Goal: Transaction & Acquisition: Purchase product/service

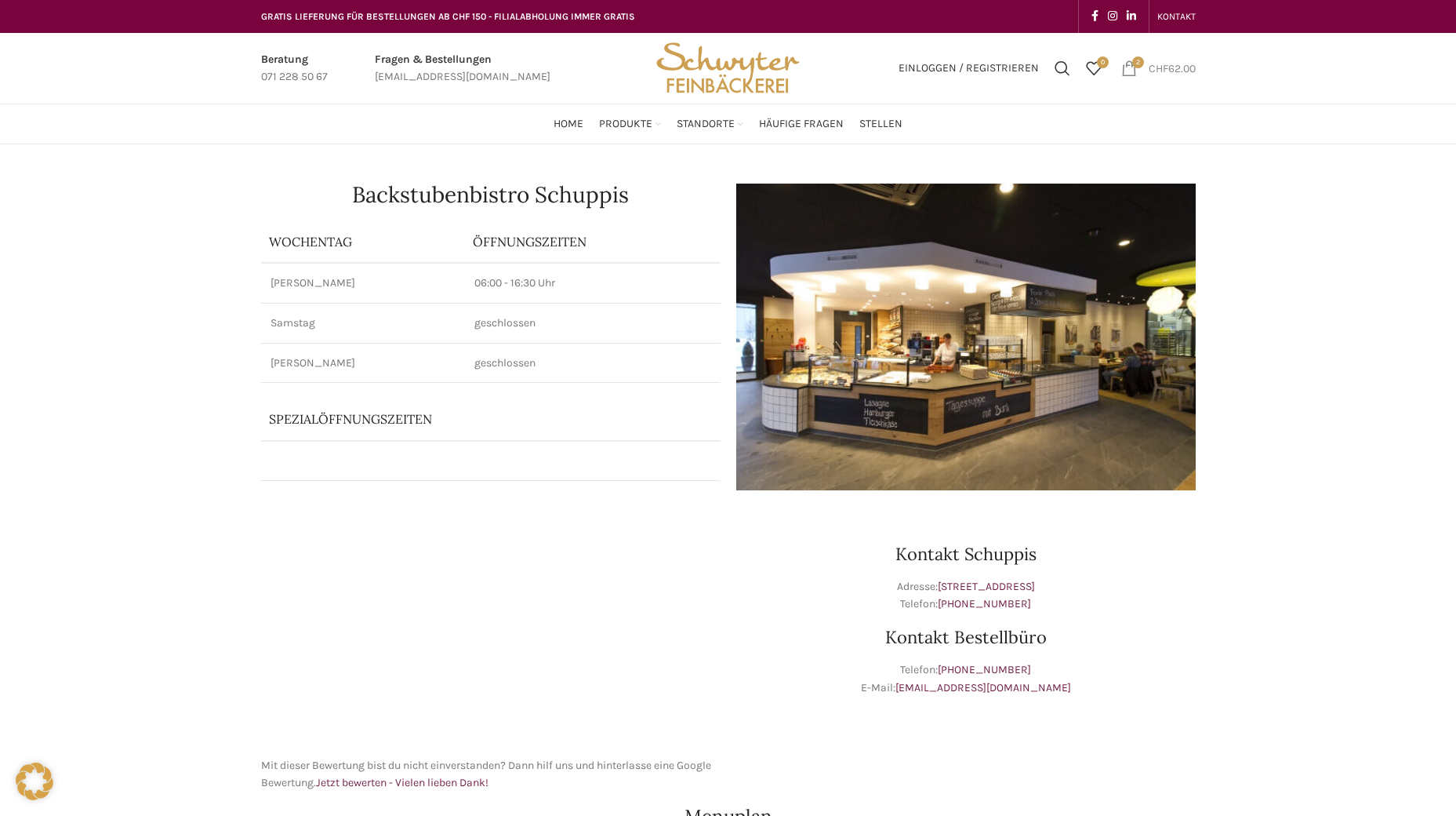
click at [1121, 73] on span "2 items" at bounding box center [1128, 67] width 15 height 15
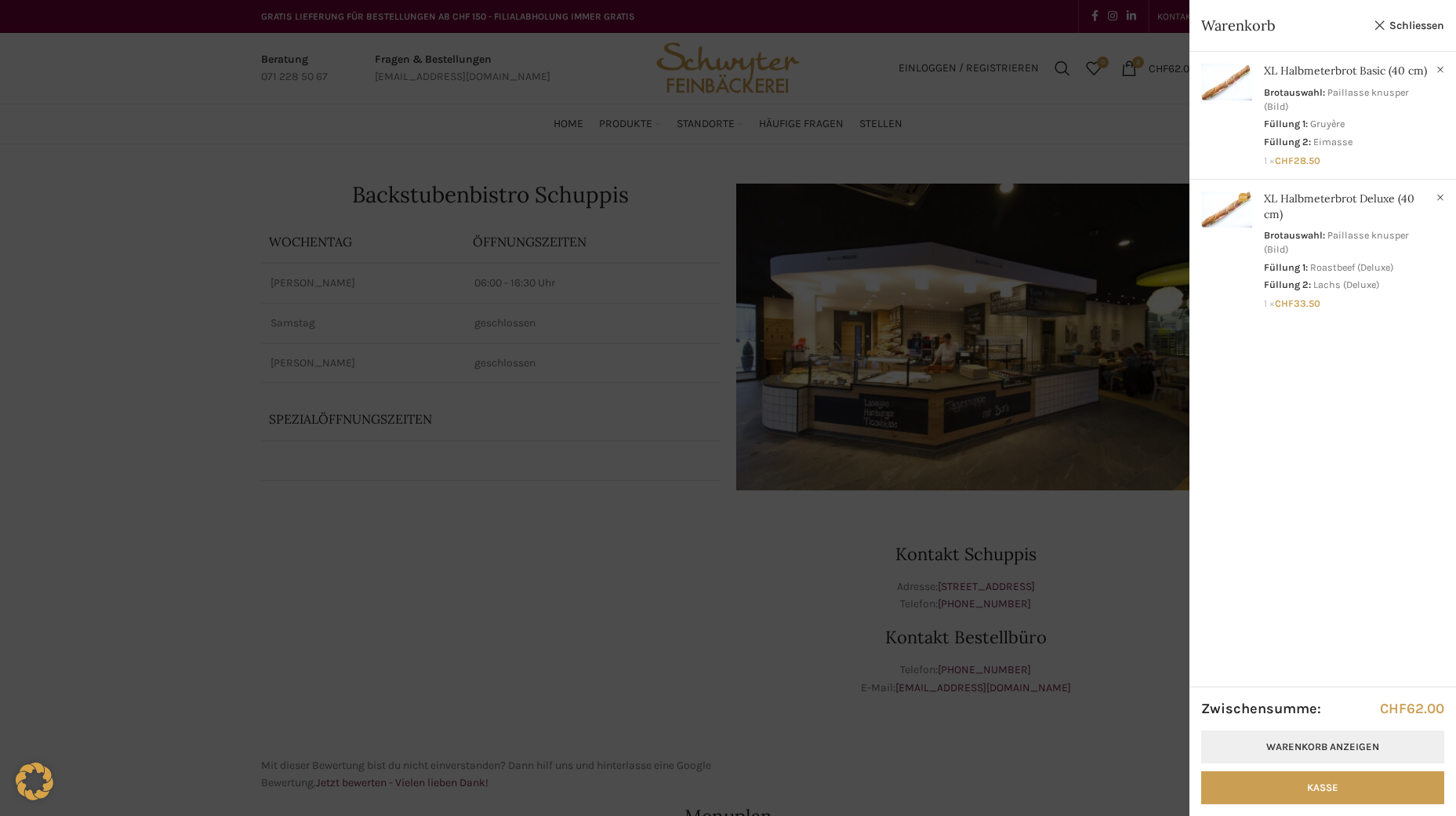
click at [1346, 745] on link "Warenkorb anzeigen" at bounding box center [1322, 747] width 243 height 33
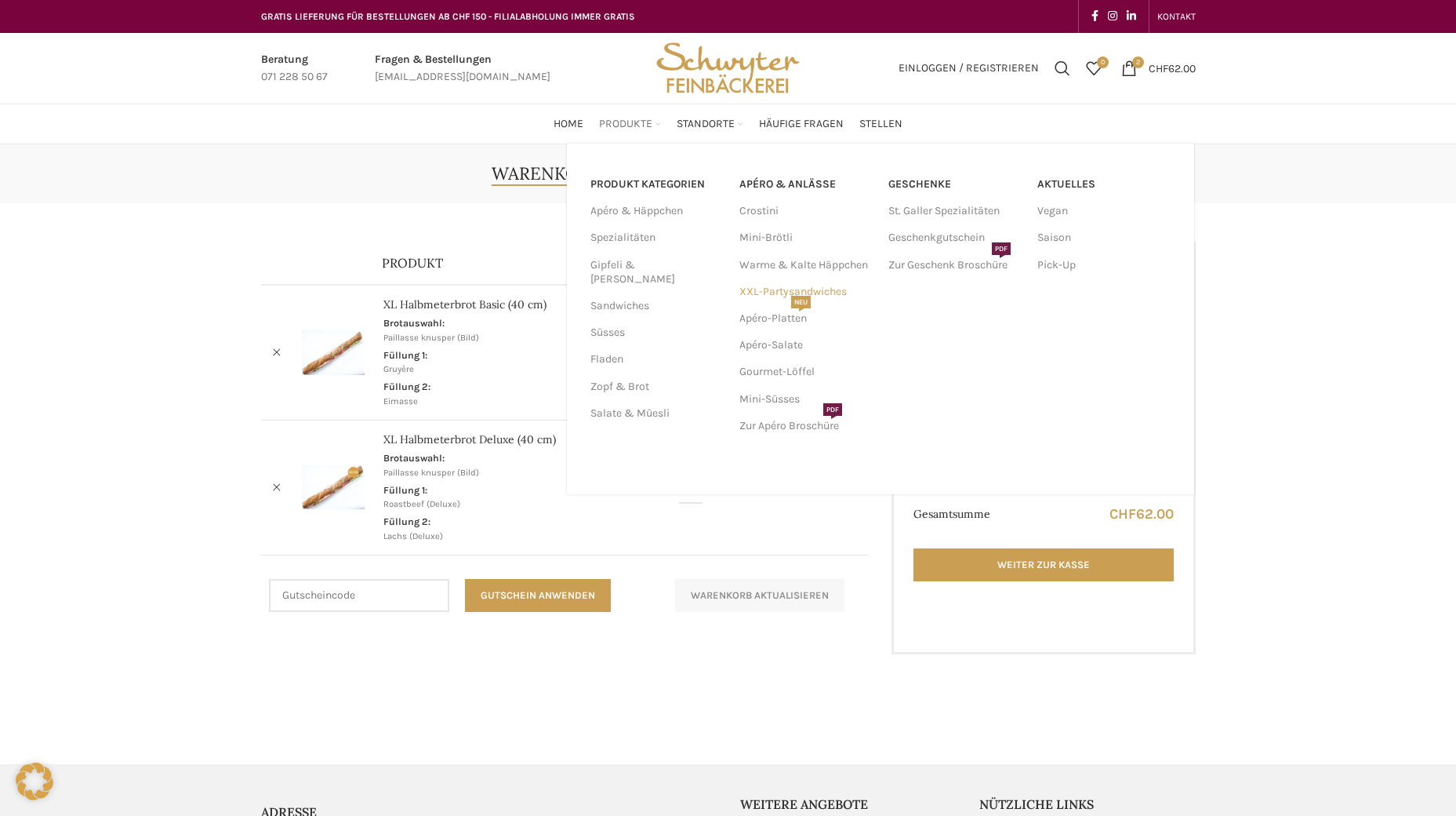
click at [771, 295] on link "XXL-Partysandwiches" at bounding box center [806, 291] width 134 height 26
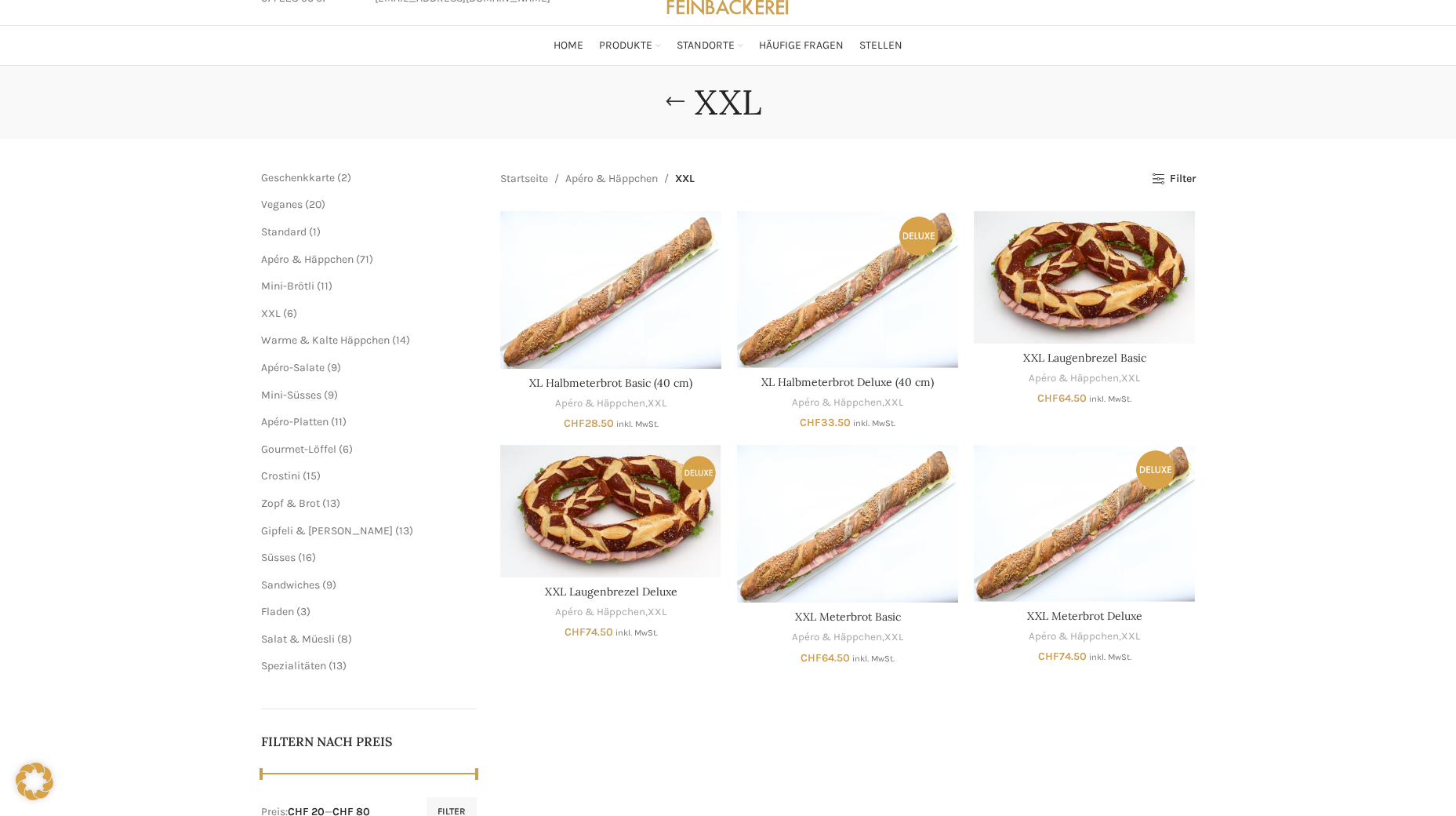
scroll to position [157, 0]
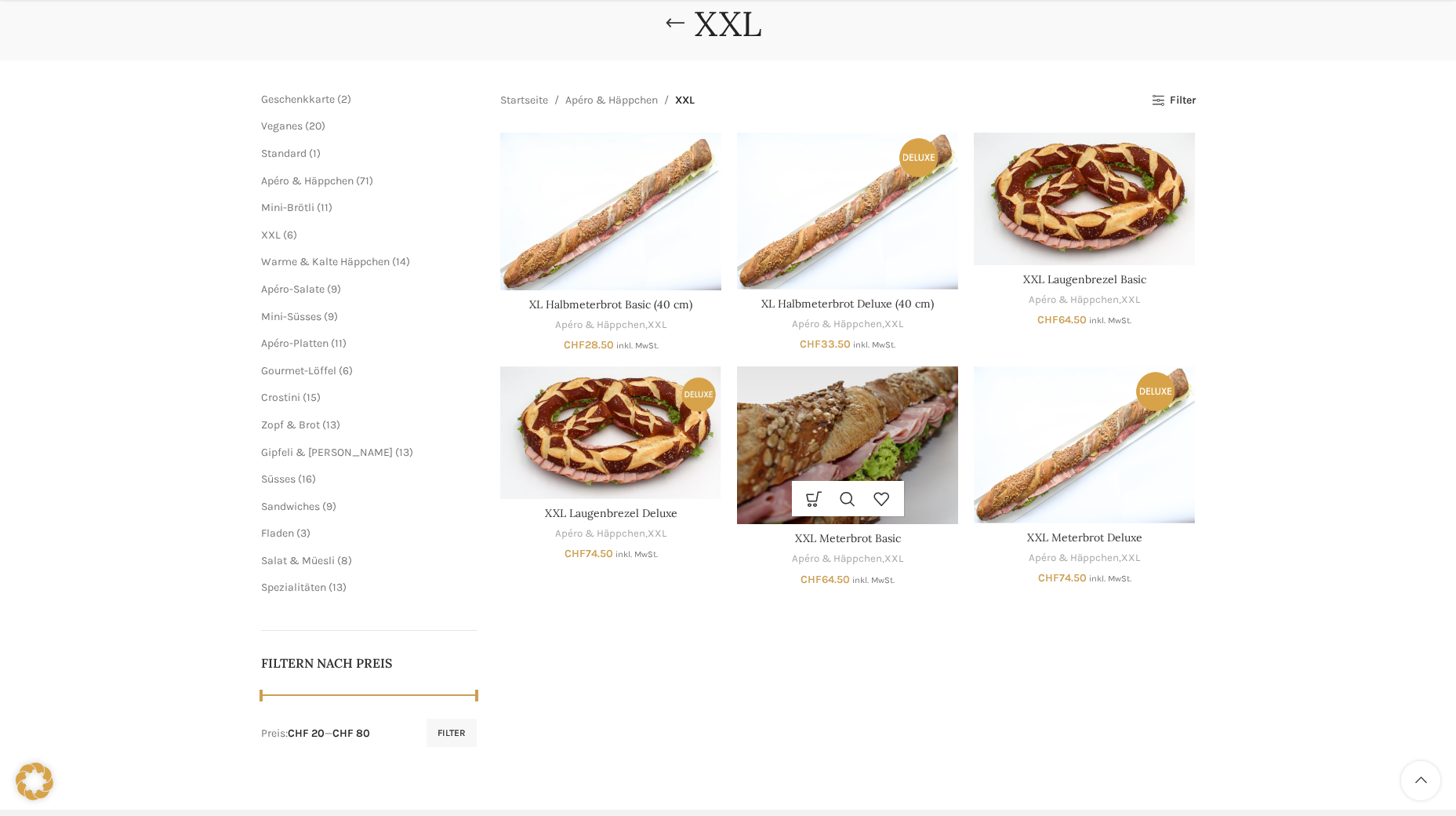
click at [907, 445] on img "XXL Meterbrot Basic" at bounding box center [847, 444] width 221 height 157
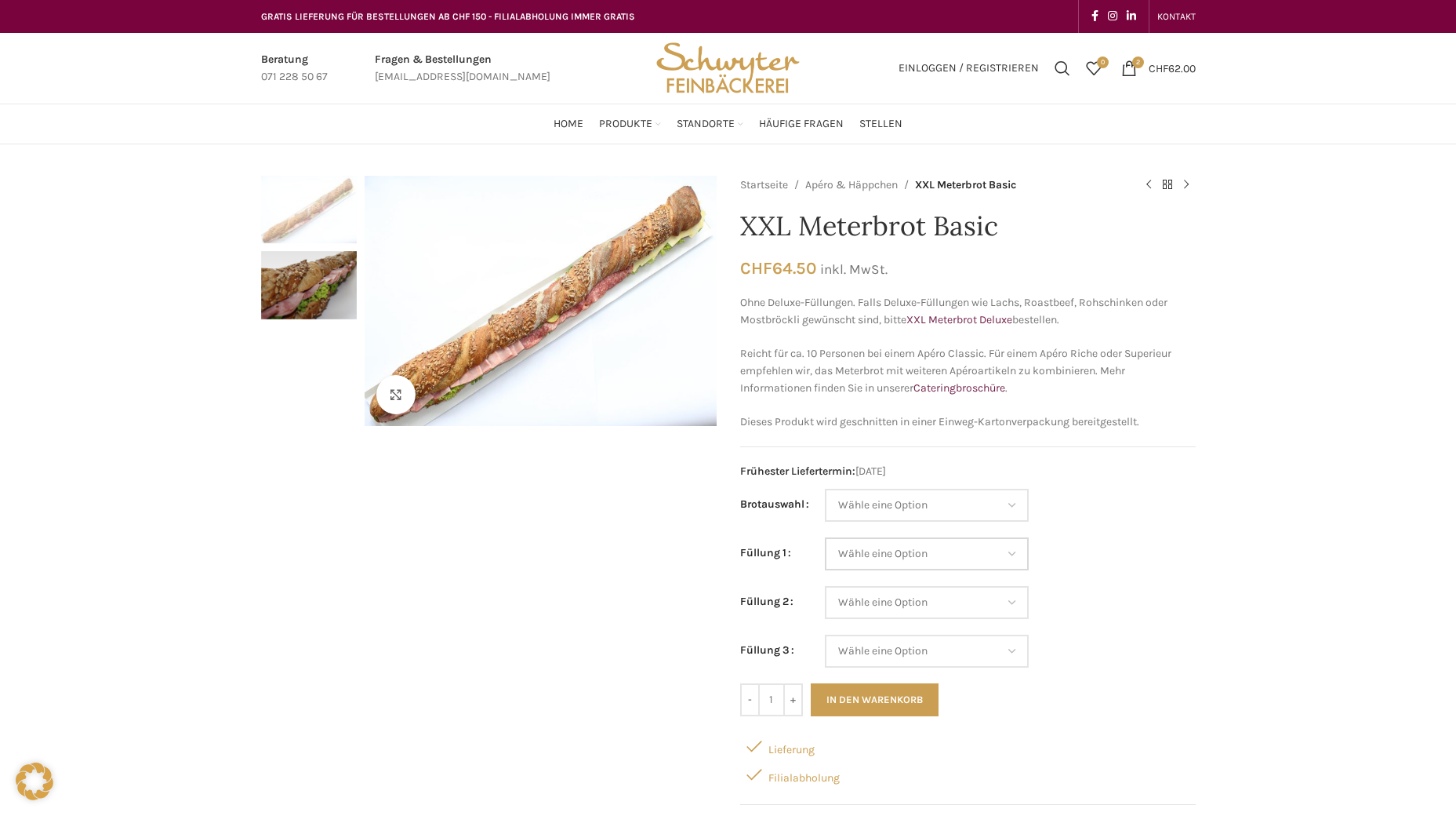
click at [969, 563] on select "Wähle eine Option Salami Schinken Fleischkäse Trutenschinken Appenzellerkäse Gr…" at bounding box center [926, 553] width 203 height 33
click at [949, 501] on select "Wähle eine Option Baguette Paillasse dunkel Paillasse knusper (Bild) Laugenbagu…" at bounding box center [926, 505] width 203 height 33
click at [825, 489] on select "Wähle eine Option Baguette Paillasse dunkel Paillasse knusper (Bild) Laugenbagu…" at bounding box center [926, 505] width 203 height 33
select select "Paillasse dunkel"
click at [960, 570] on td "Wähle eine Option Salami Schinken Fleischkäse Trutenschinken Appenzellerkäse Gr…" at bounding box center [1010, 562] width 371 height 49
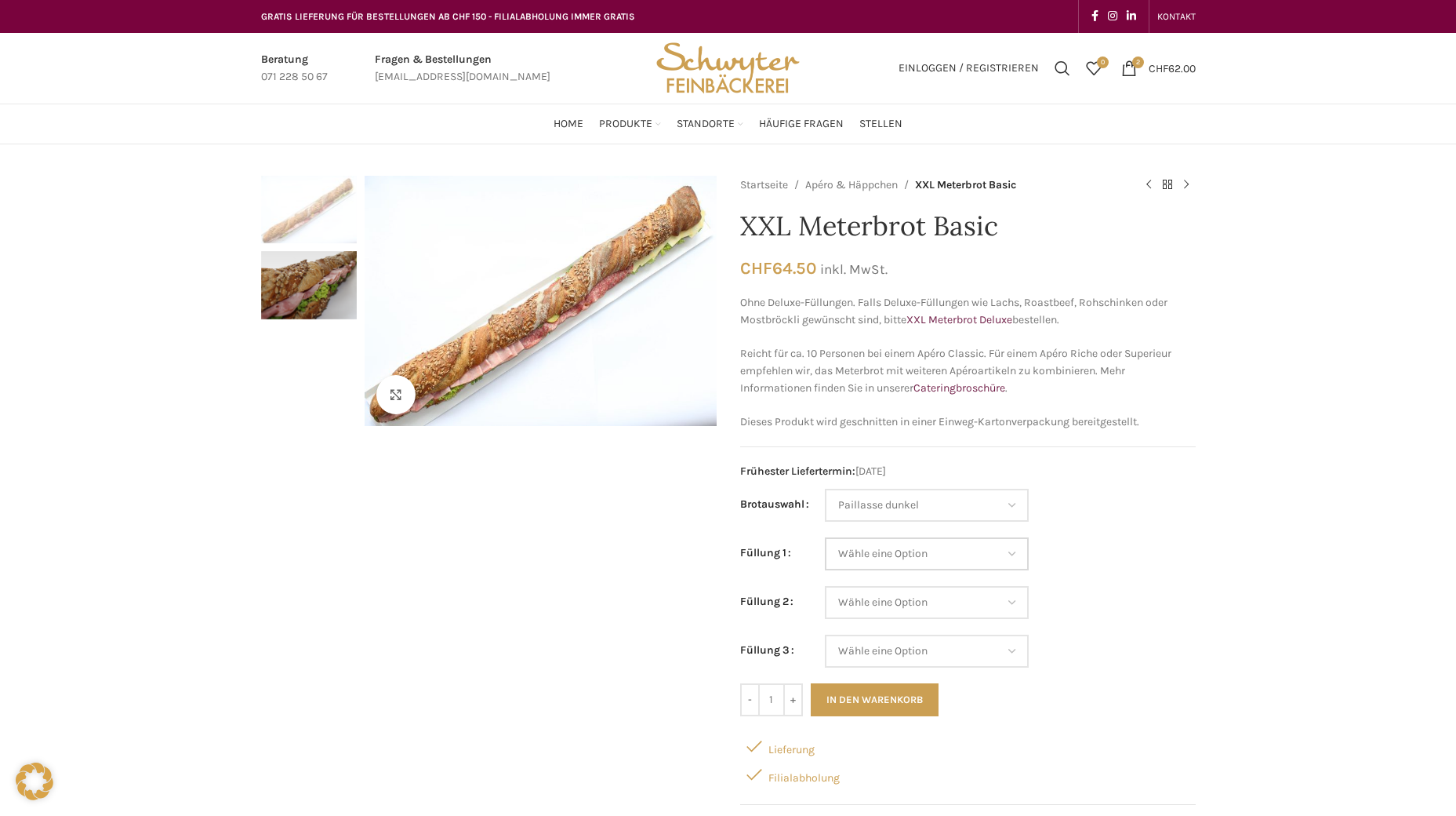
click at [955, 562] on select "Wähle eine Option Salami Schinken Fleischkäse Trutenschinken Appenzellerkäse Gr…" at bounding box center [926, 553] width 203 height 33
select select "Gruyère"
click at [825, 537] on select "Wähle eine Option Salami Schinken Fleischkäse Trutenschinken Appenzellerkäse Gr…" at bounding box center [926, 553] width 203 height 33
select select "Paillasse dunkel"
select select "Gruyère"
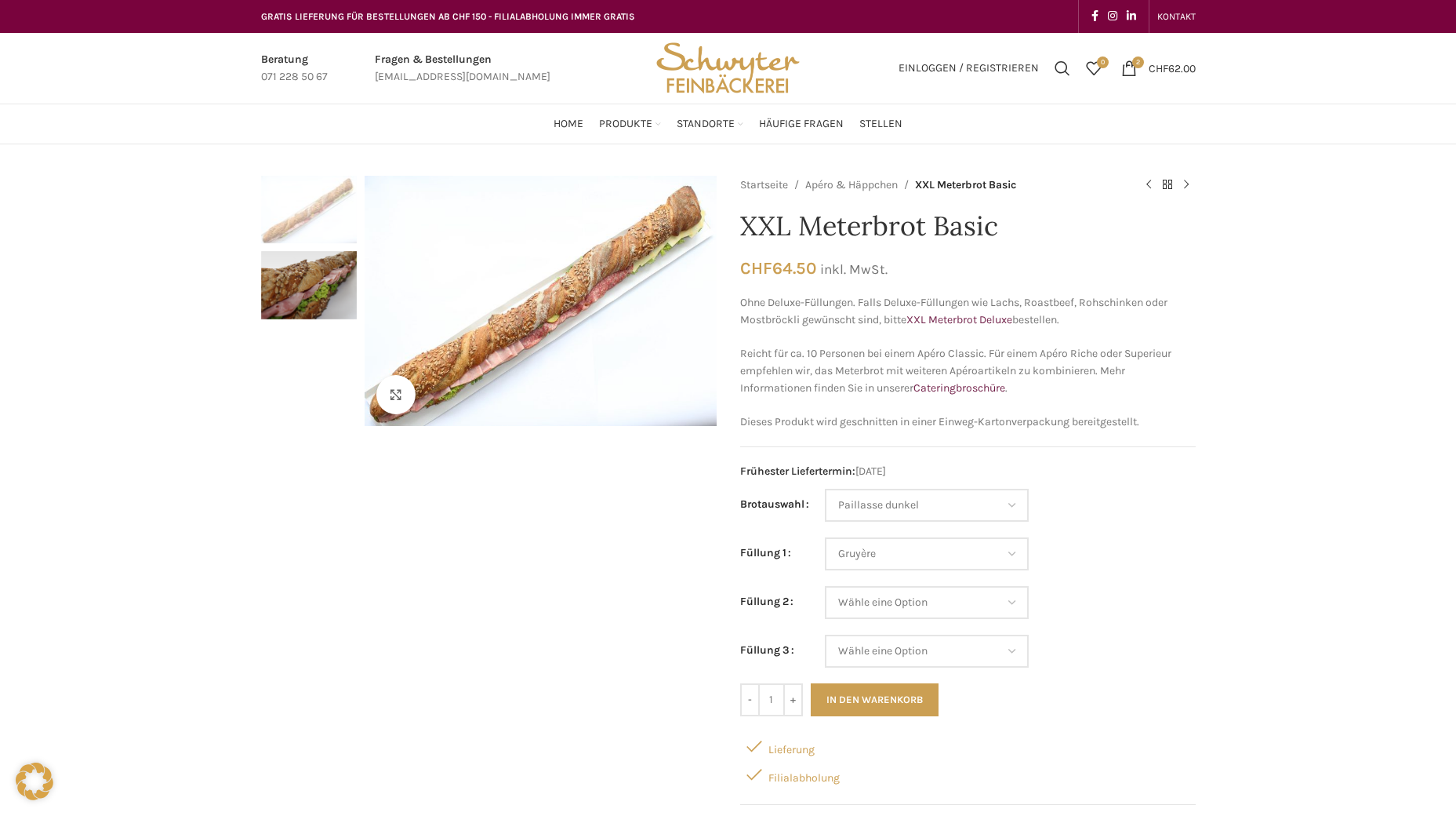
click at [939, 619] on td "Wähle eine Option Salami Schinken Fleischkäse Trutenschinken Appenzellerkäse Gr…" at bounding box center [1010, 611] width 371 height 49
click at [939, 616] on select "Wähle eine Option Salami Schinken Fleischkäse Trutenschinken Appenzellerkäse Gr…" at bounding box center [926, 602] width 203 height 33
select select "Eimasse"
click at [825, 586] on select "Wähle eine Option Salami Schinken Fleischkäse Trutenschinken Appenzellerkäse Gr…" at bounding box center [926, 602] width 203 height 33
select select "Paillasse dunkel"
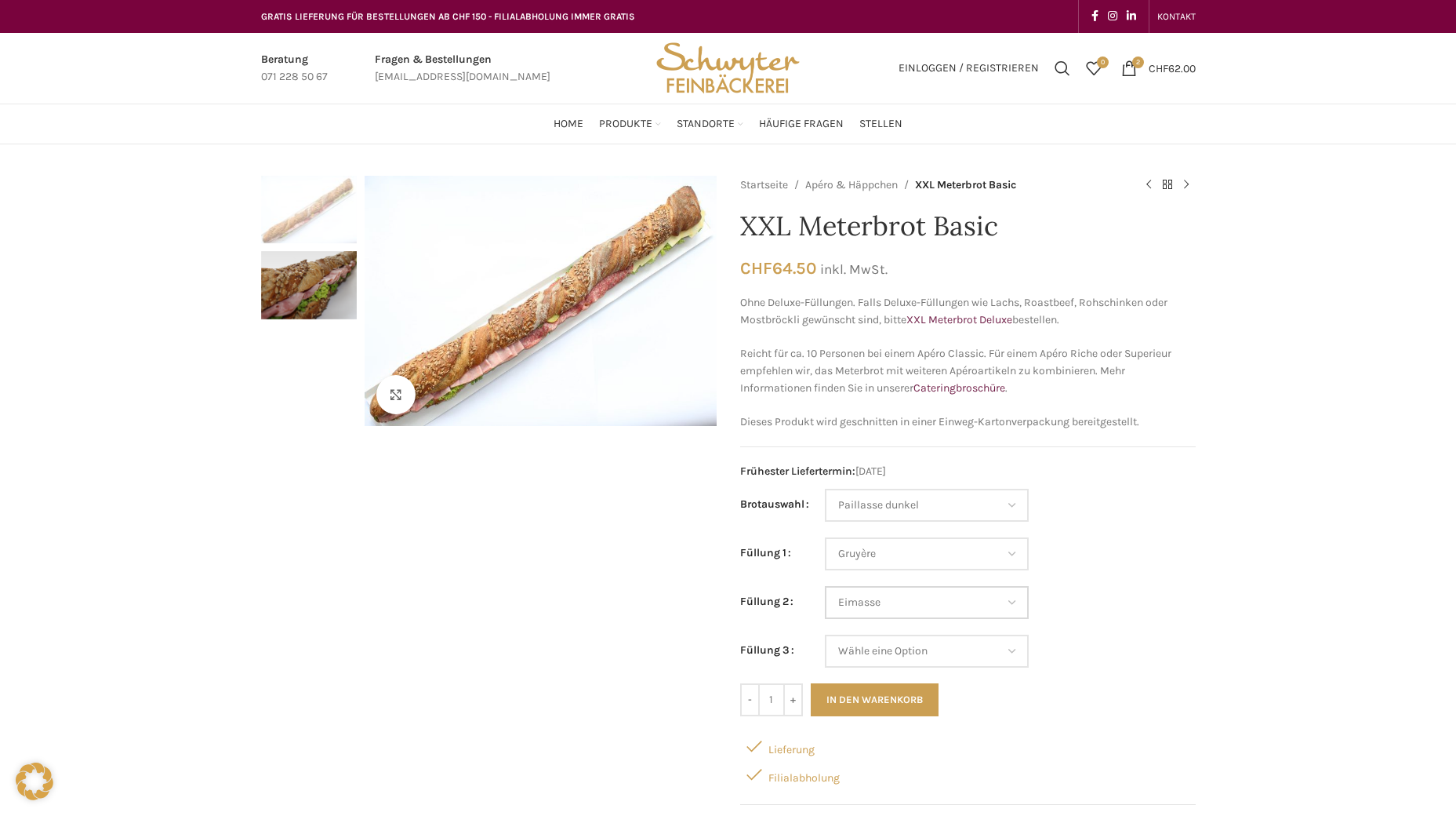
select select "Gruyère"
select select "Eimasse"
click at [948, 652] on select "Wähle eine Option Salami Schinken Fleischkäse Trutenschinken Appenzellerkäse Gr…" at bounding box center [926, 651] width 203 height 33
select select "Trutenschinken"
click at [825, 634] on select "Wähle eine Option Salami Schinken Fleischkäse Trutenschinken Appenzellerkäse Gr…" at bounding box center [926, 651] width 203 height 33
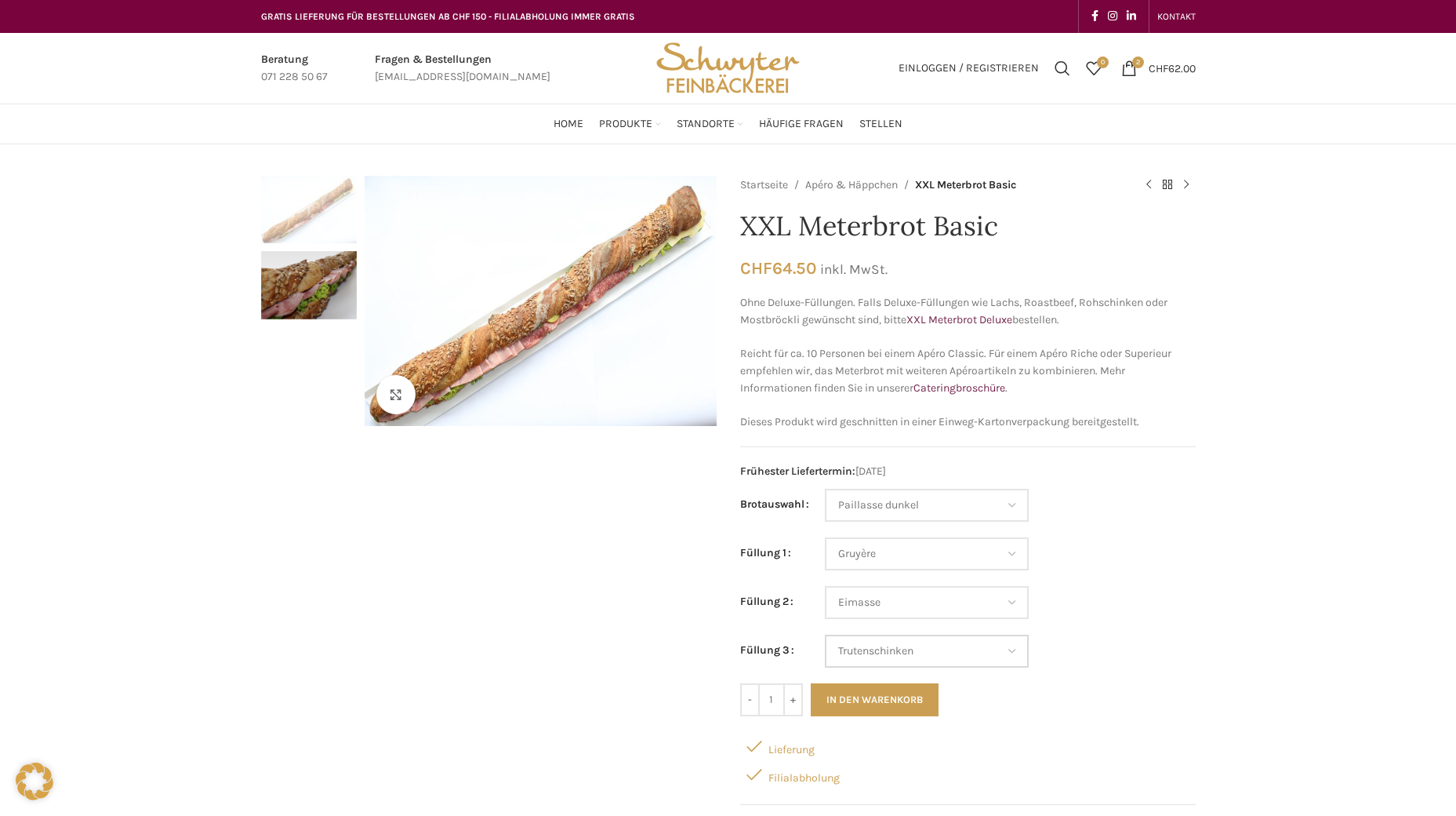
select select "Paillasse dunkel"
select select "Gruyère"
select select "Eimasse"
select select "Trutenschinken"
click at [875, 514] on select "Wähle eine Option Baguette Paillasse dunkel Paillasse knusper (Bild) Laugenbagu…" at bounding box center [926, 505] width 203 height 33
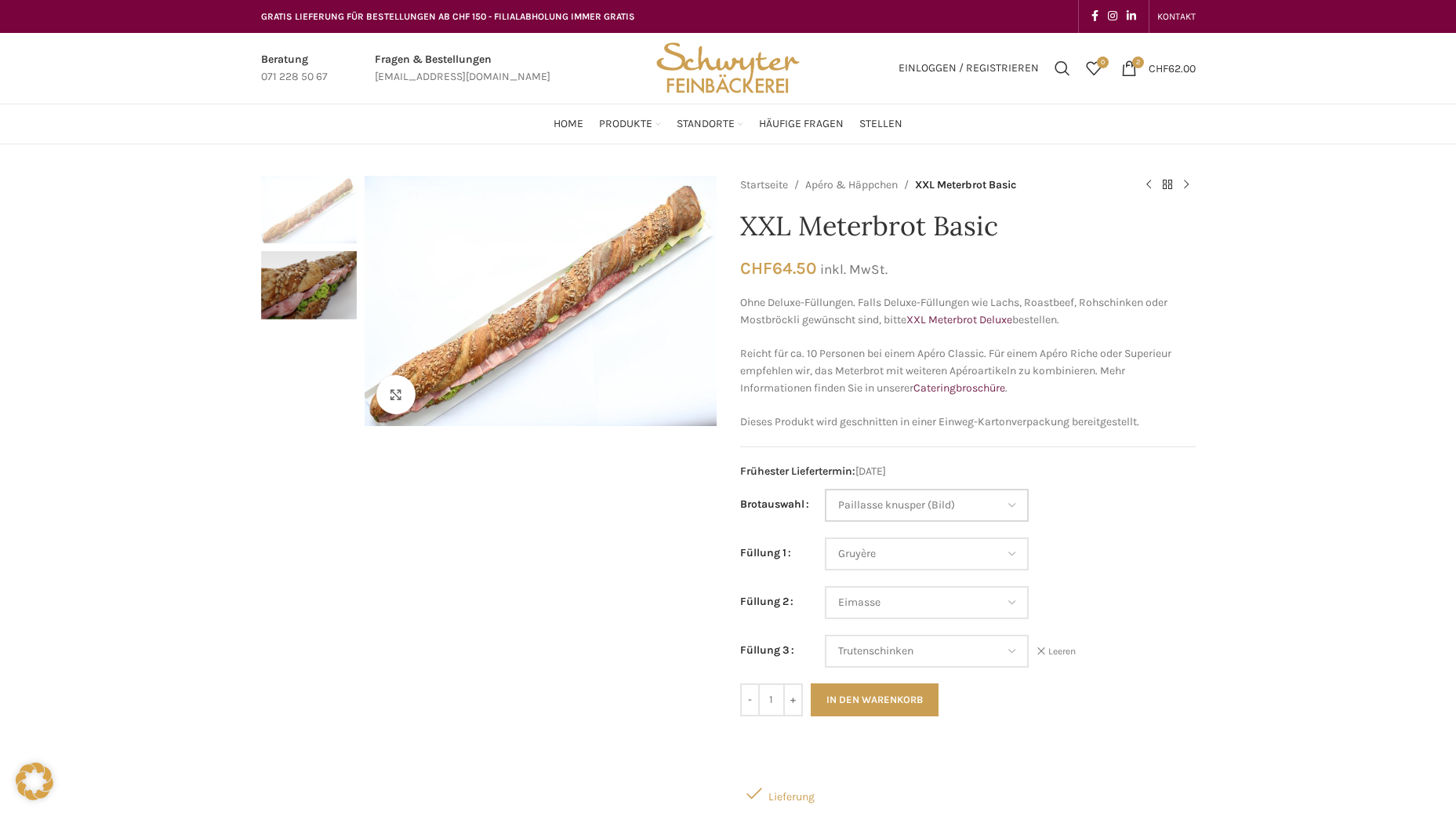
click at [825, 489] on select "Wähle eine Option Baguette Paillasse dunkel Paillasse knusper (Bild) Laugenbagu…" at bounding box center [926, 505] width 203 height 33
select select "Paillasse knusper (Bild)"
select select "Gruyère"
select select "Eimasse"
select select "Trutenschinken"
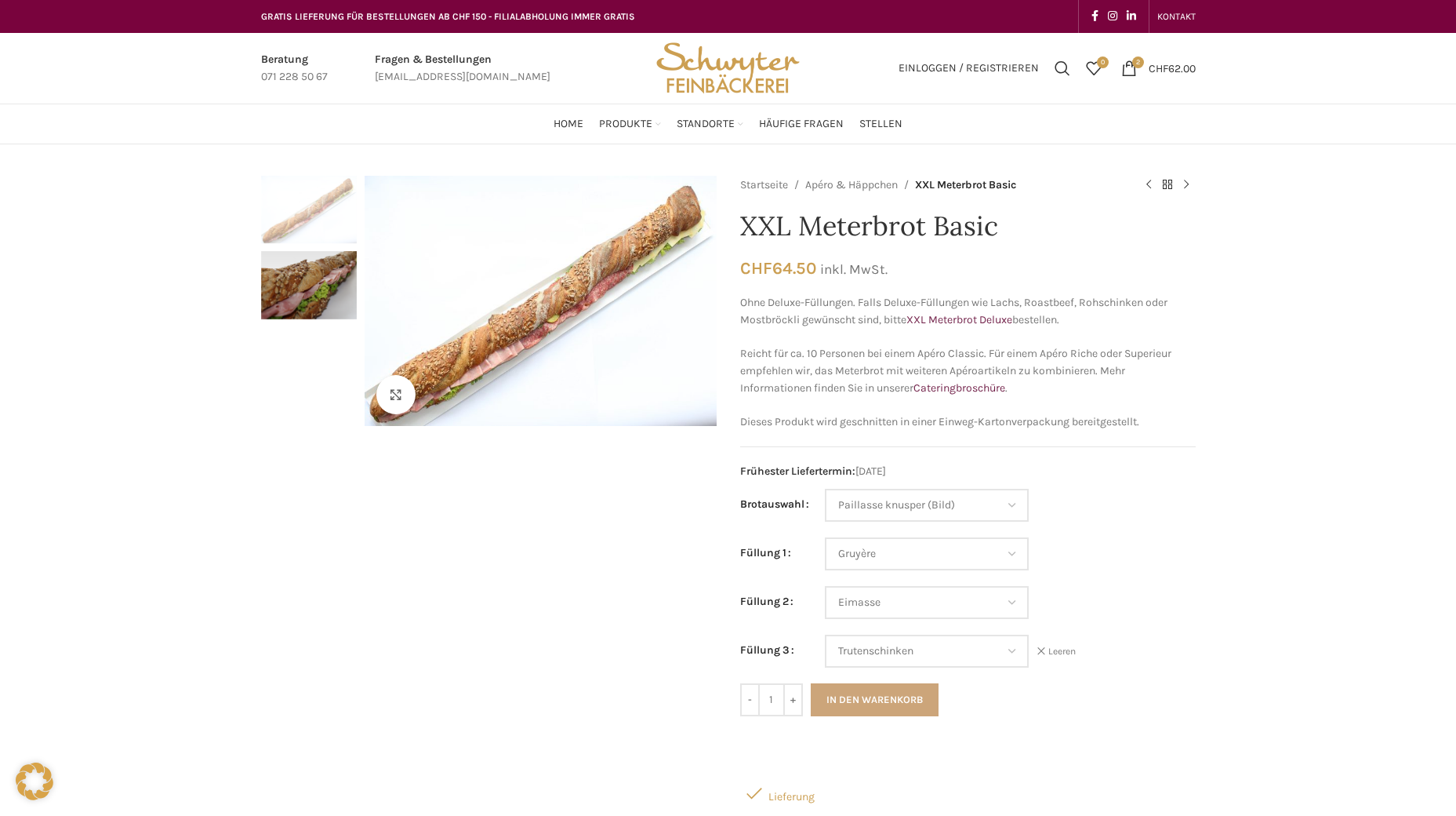
click at [912, 710] on button "In den Warenkorb" at bounding box center [874, 700] width 128 height 33
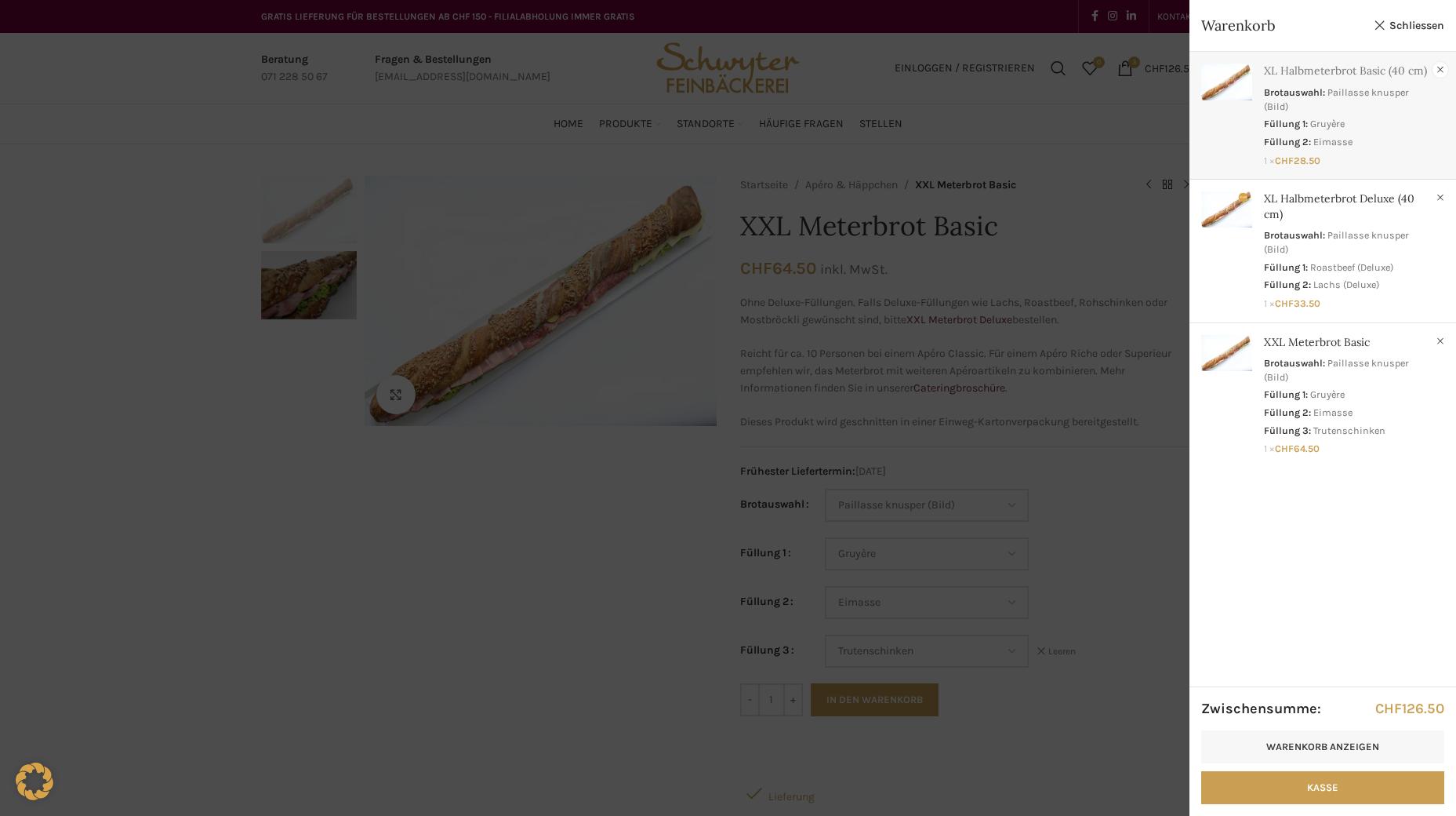
click at [1436, 72] on link "×" at bounding box center [1440, 69] width 15 height 15
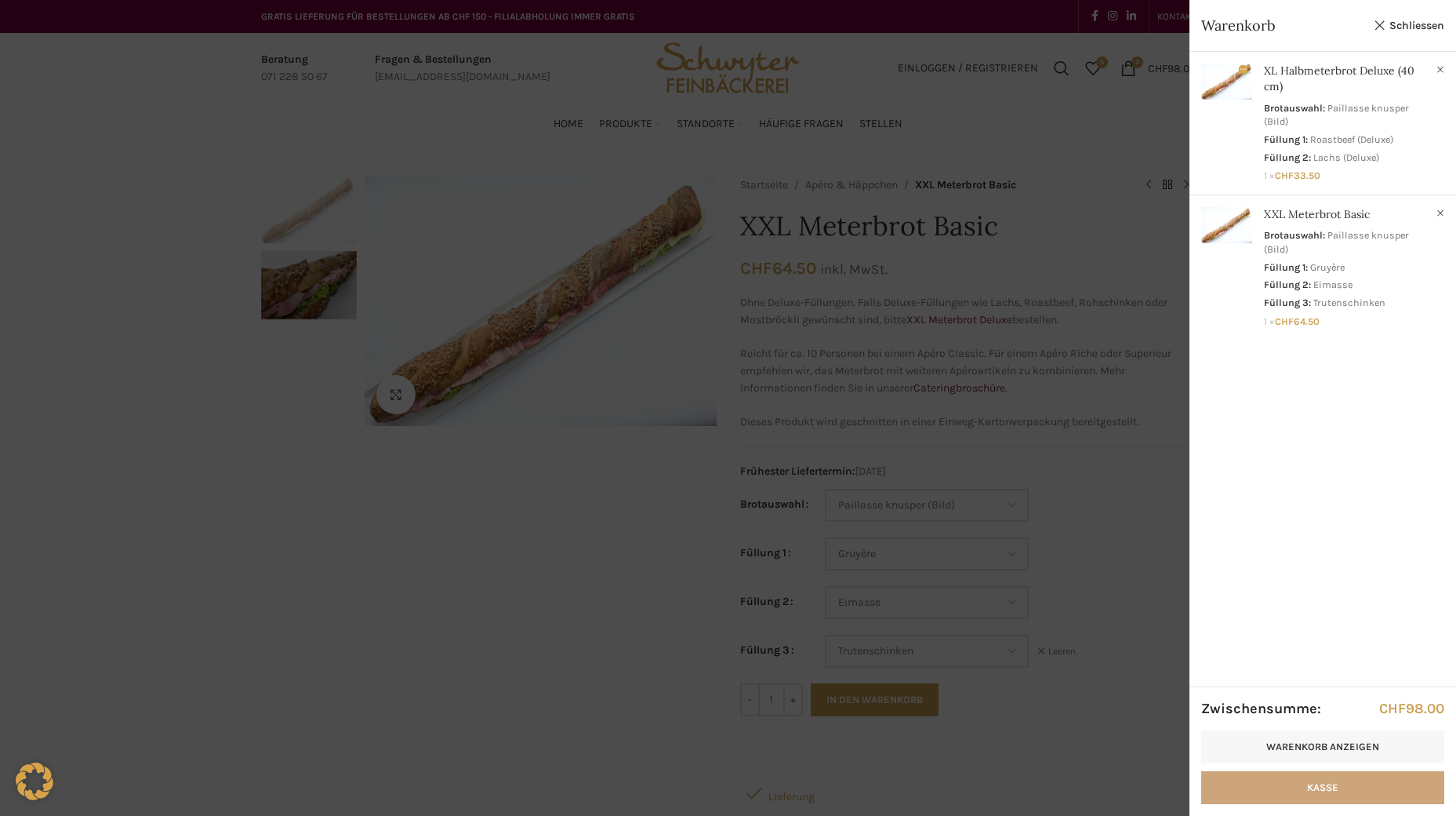
click at [1293, 787] on link "Kasse" at bounding box center [1322, 787] width 243 height 33
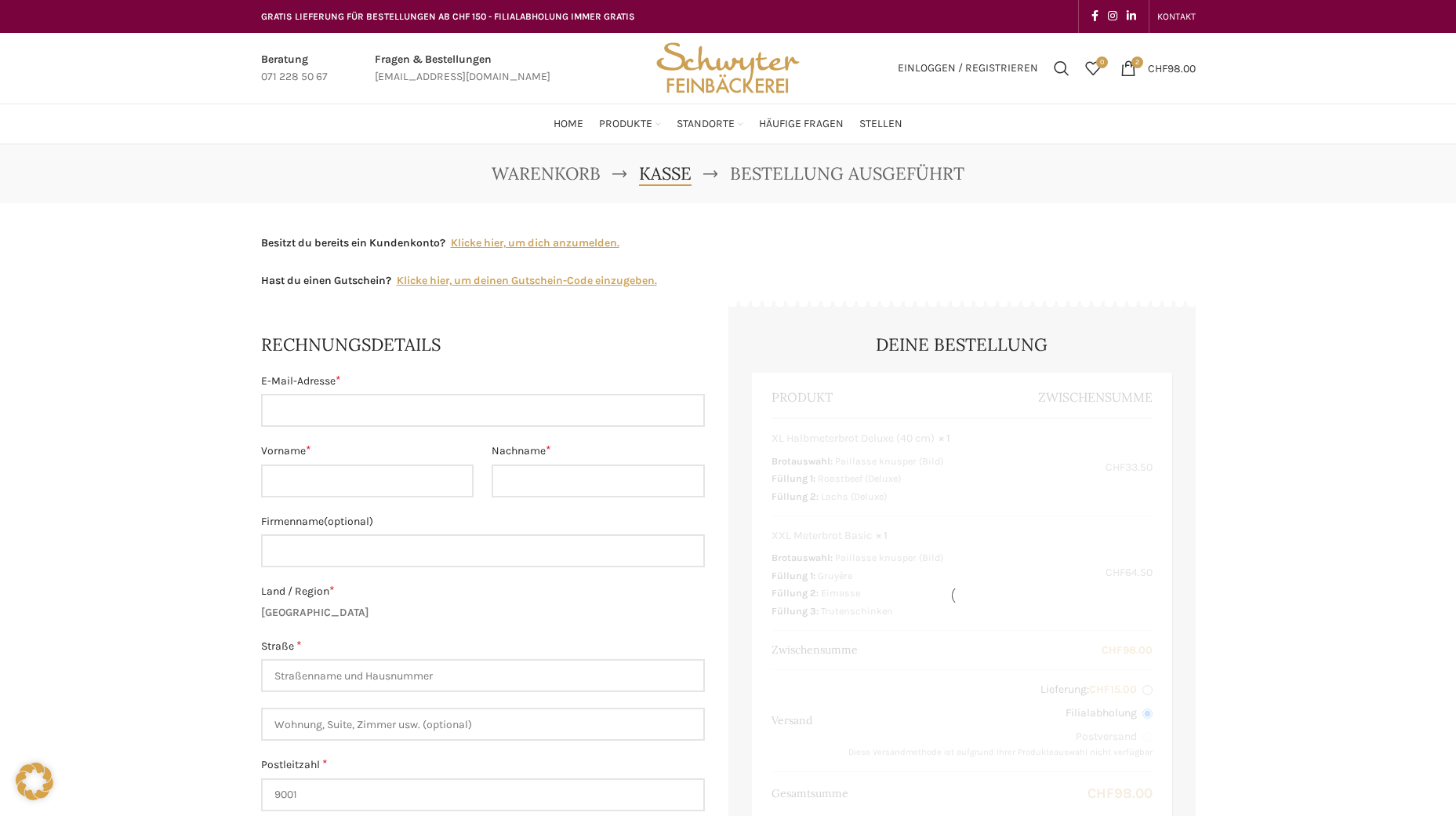
select select "SG"
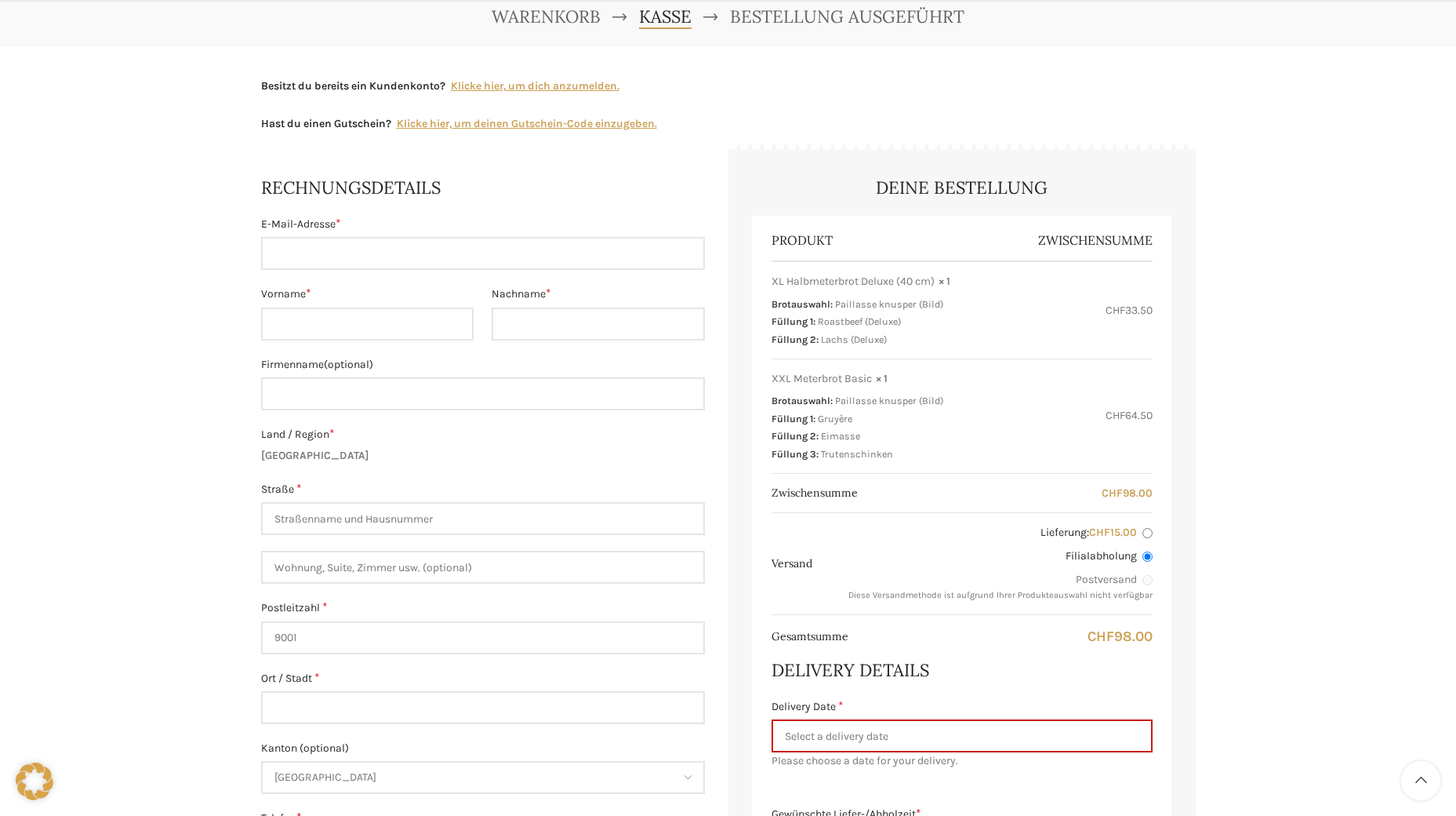
scroll to position [235, 0]
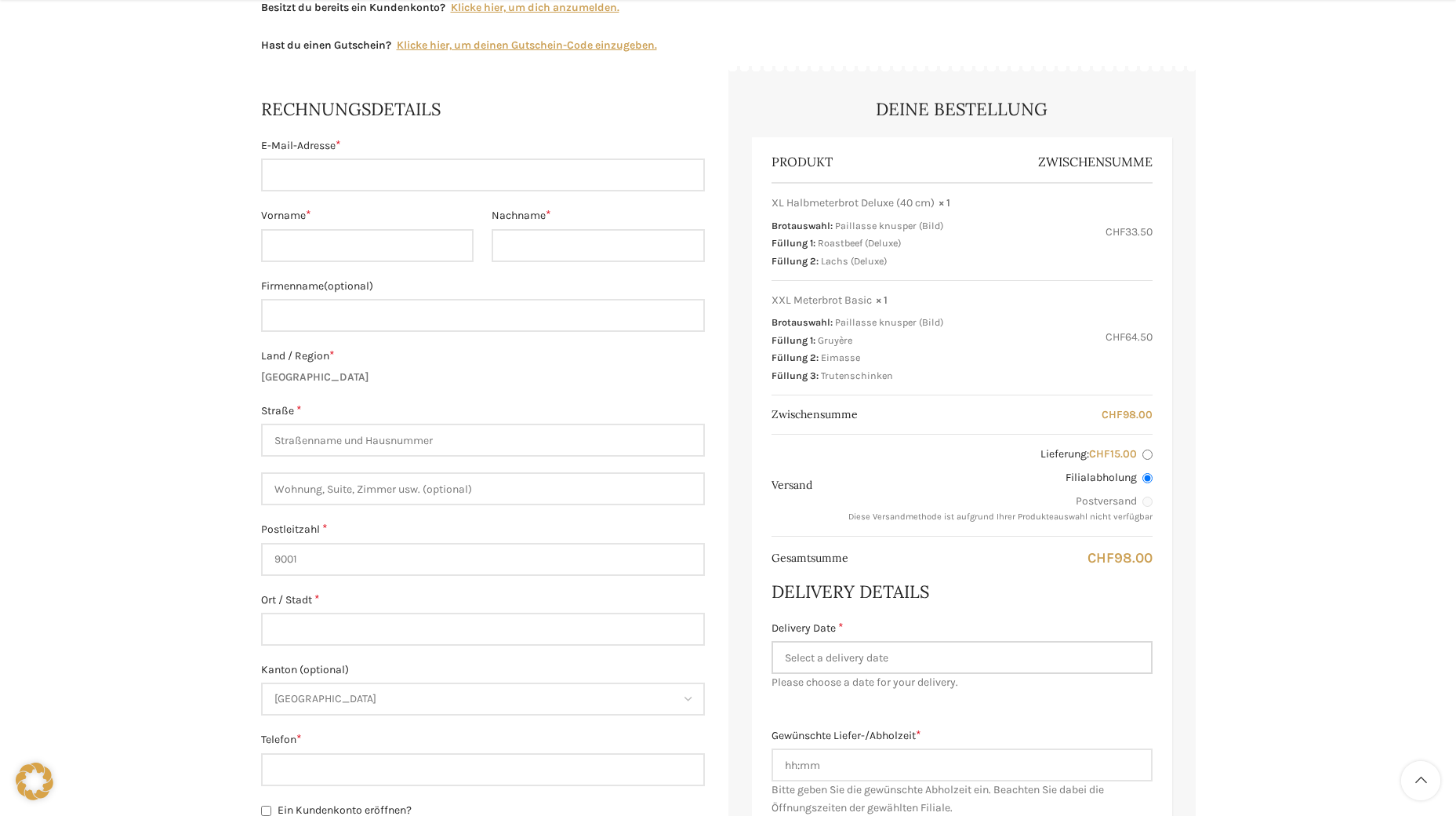
click at [884, 658] on input "Delivery Date *" at bounding box center [961, 657] width 381 height 33
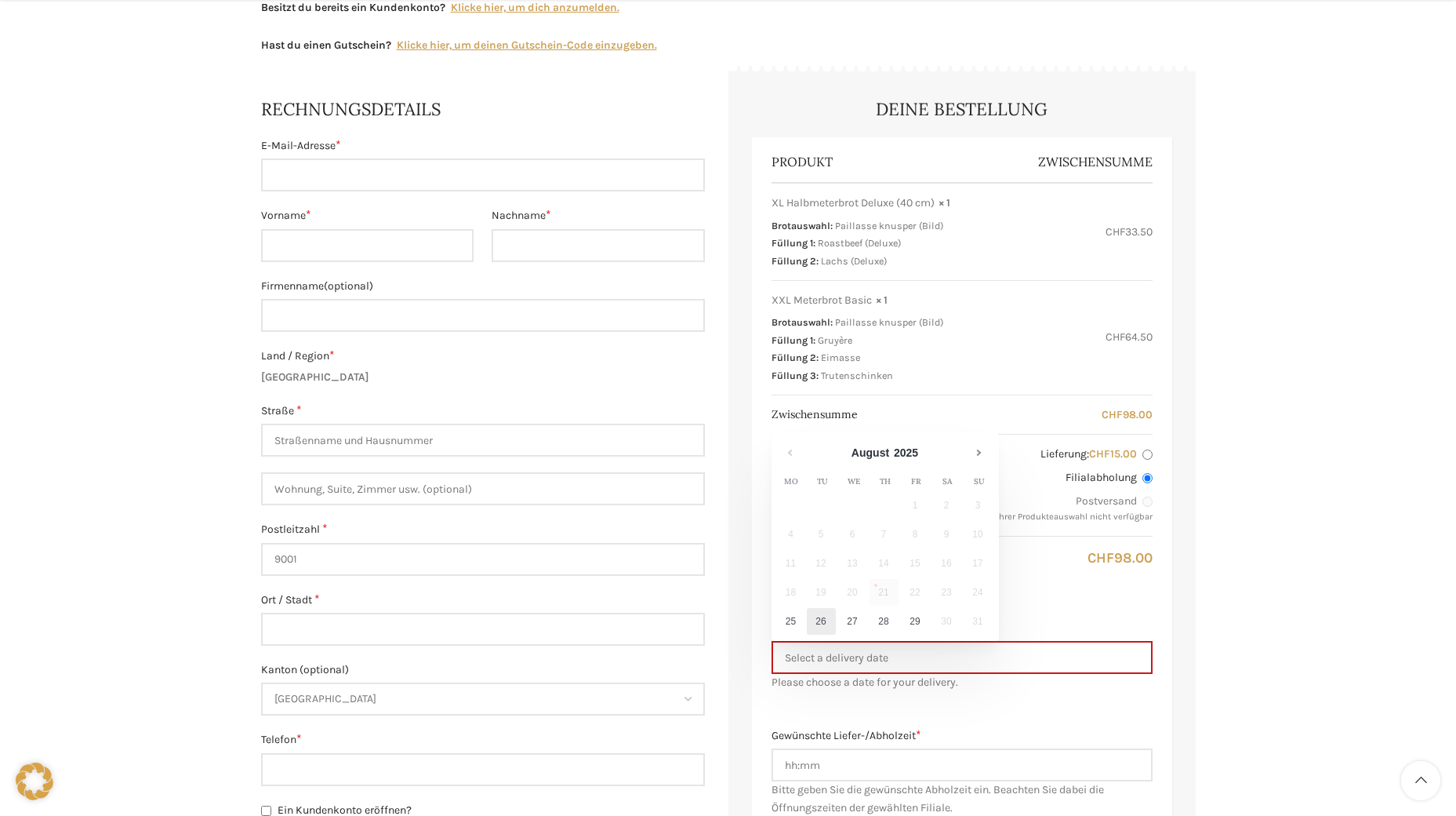
click at [824, 626] on link "26" at bounding box center [821, 621] width 29 height 26
type input "[DATE]"
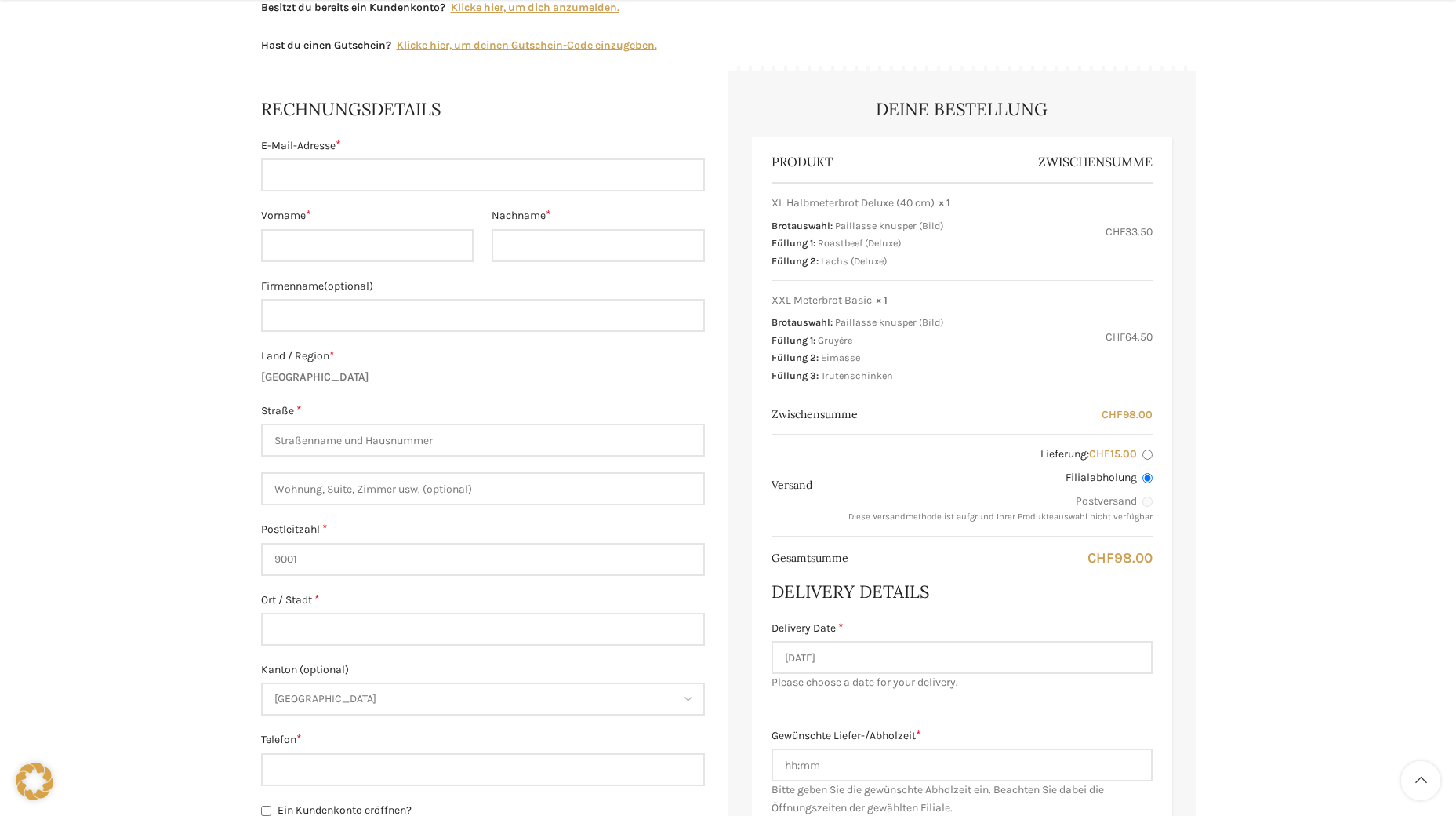
scroll to position [313, 0]
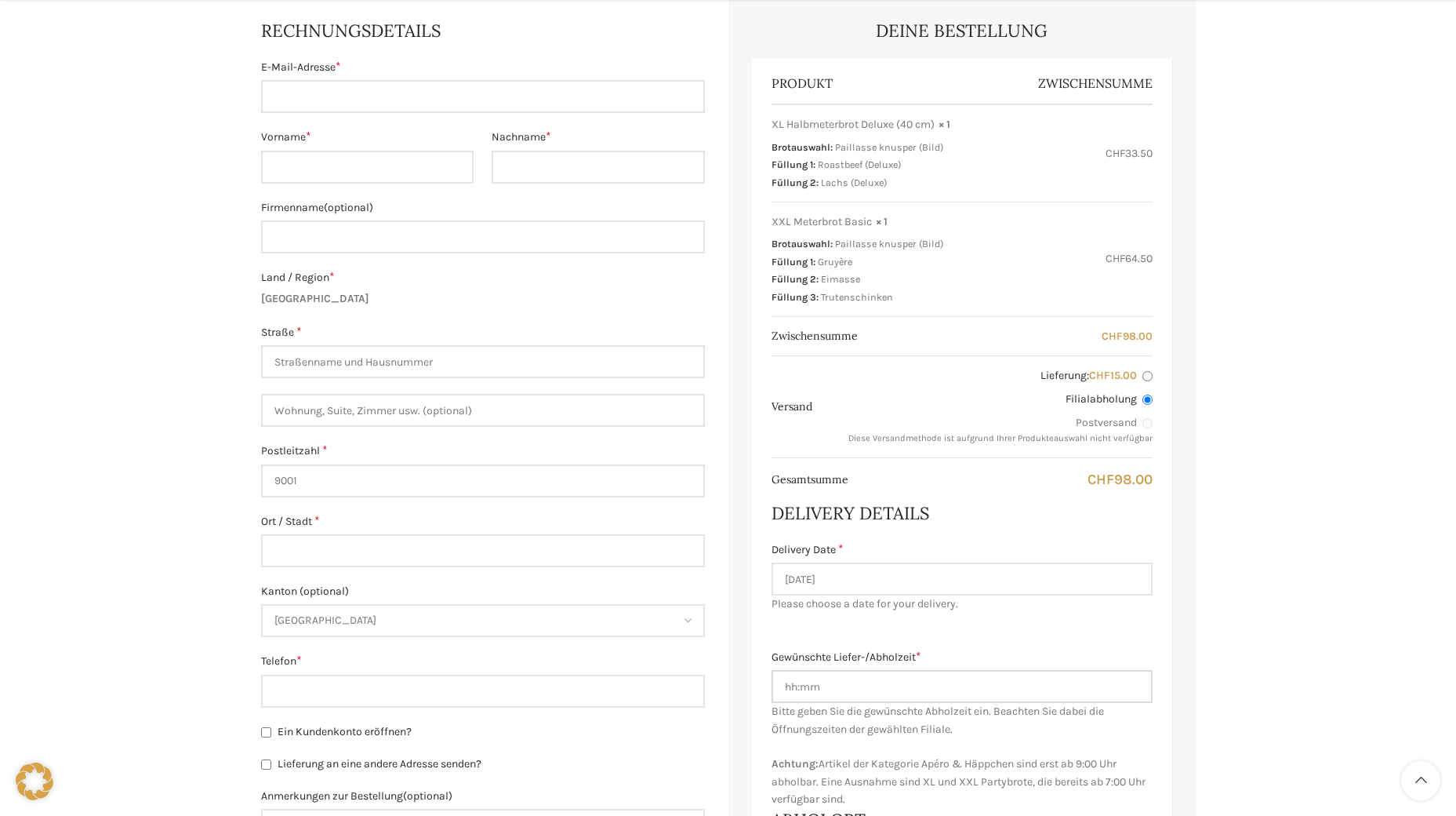
click at [845, 690] on input "Gewünschte Liefer-/Abholzeit *" at bounding box center [961, 686] width 381 height 33
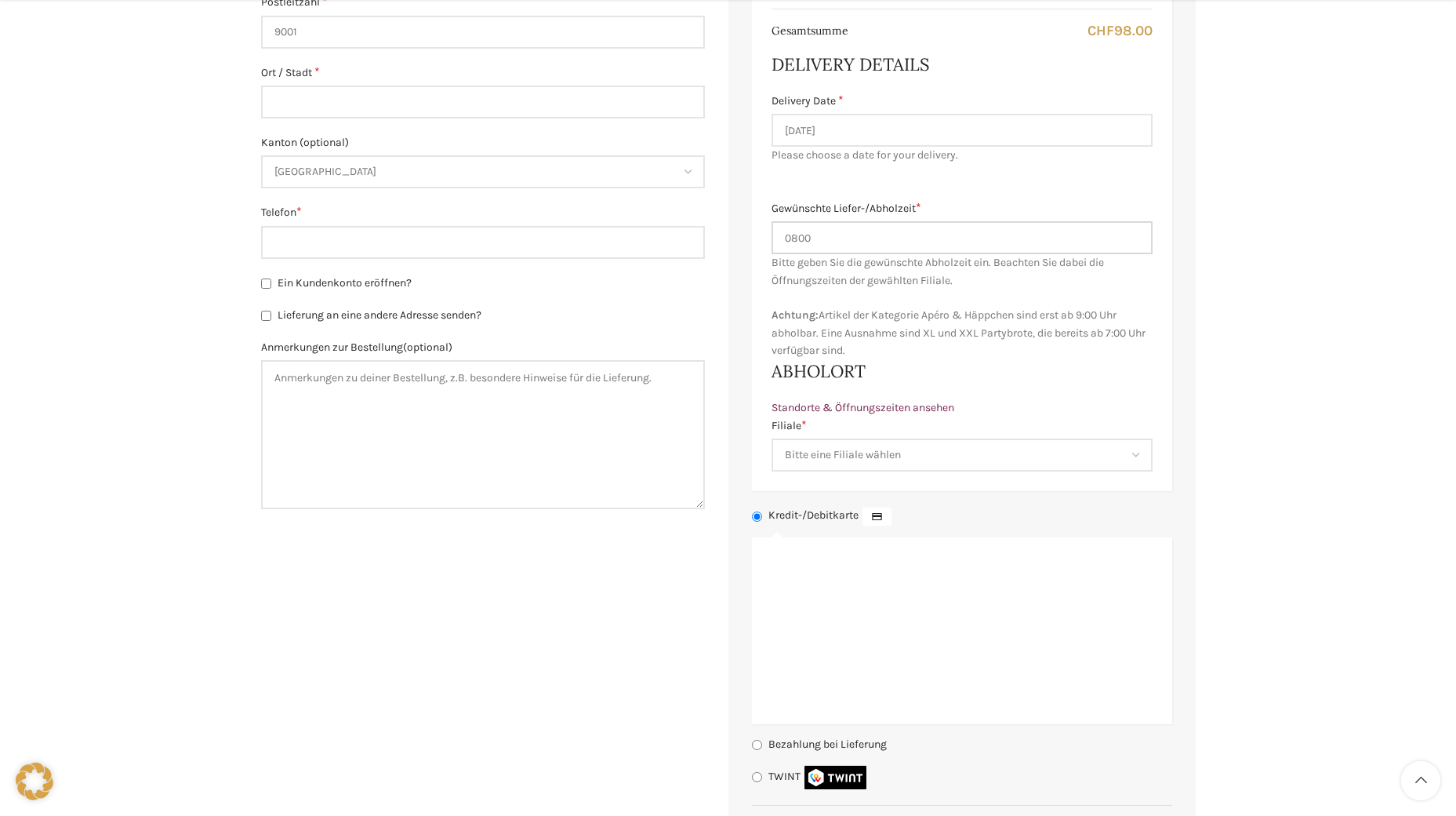
drag, startPoint x: 837, startPoint y: 240, endPoint x: 724, endPoint y: 216, distance: 115.5
click at [724, 216] on form "Rechnungsdetails E-Mail-Adresse * Vorname * Nachname * Firmenname (optional) La…" at bounding box center [728, 248] width 935 height 1404
type input "07:45"
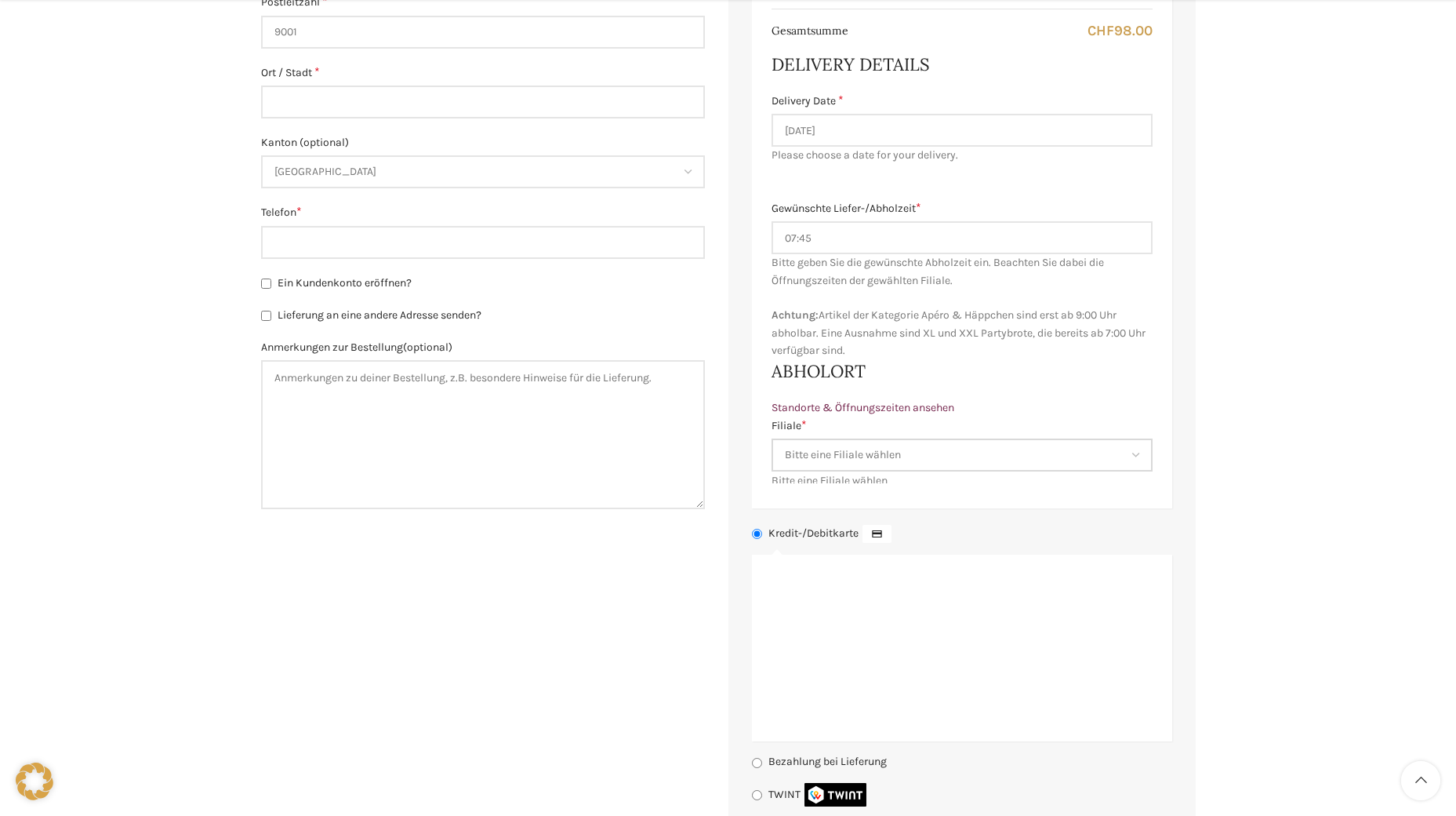
click at [947, 463] on select "Bitte eine Filiale wählen Backstube Schuppis Neugasse Lindenpark Bahnhof St. Ga…" at bounding box center [961, 454] width 381 height 33
select select "11688"
click at [771, 438] on select "Bitte eine Filiale wählen Backstube Schuppis Neugasse Lindenpark Bahnhof St. Ga…" at bounding box center [961, 454] width 381 height 33
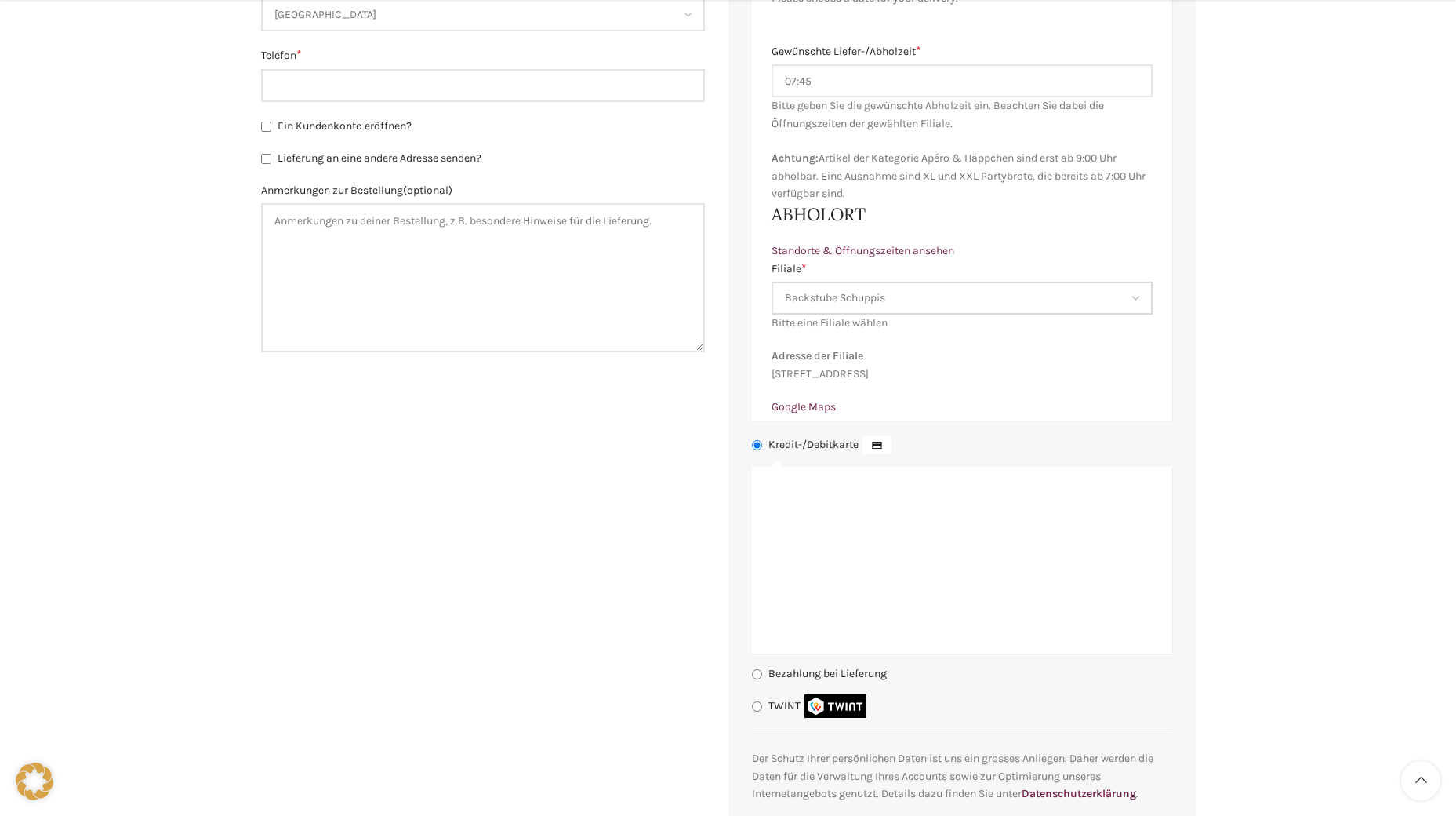
scroll to position [1154, 0]
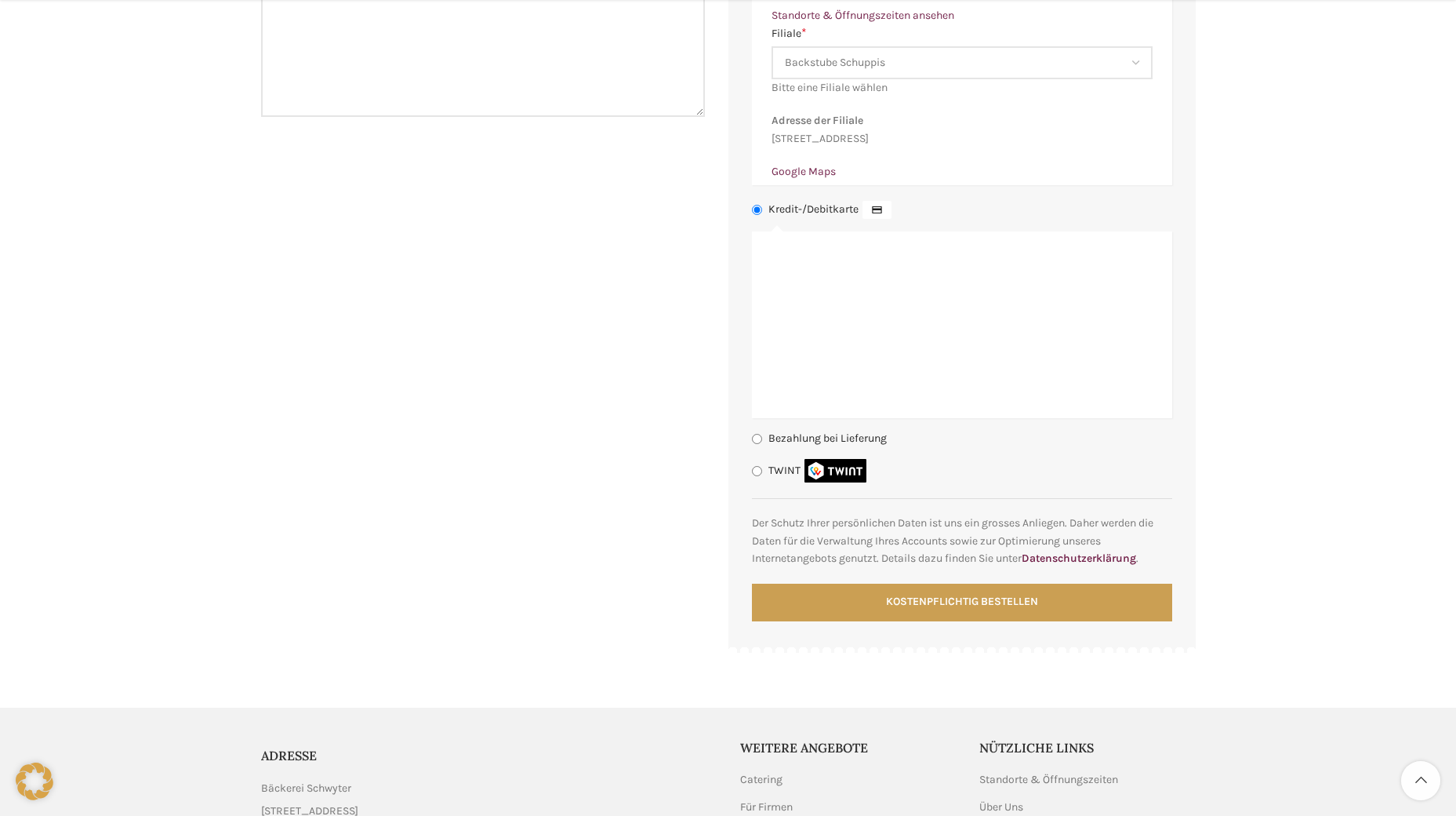
click at [843, 444] on label "Bezahlung bei Lieferung" at bounding box center [827, 438] width 118 height 14
click at [762, 443] on input "Bezahlung bei Lieferung" at bounding box center [757, 438] width 10 height 10
radio input "true"
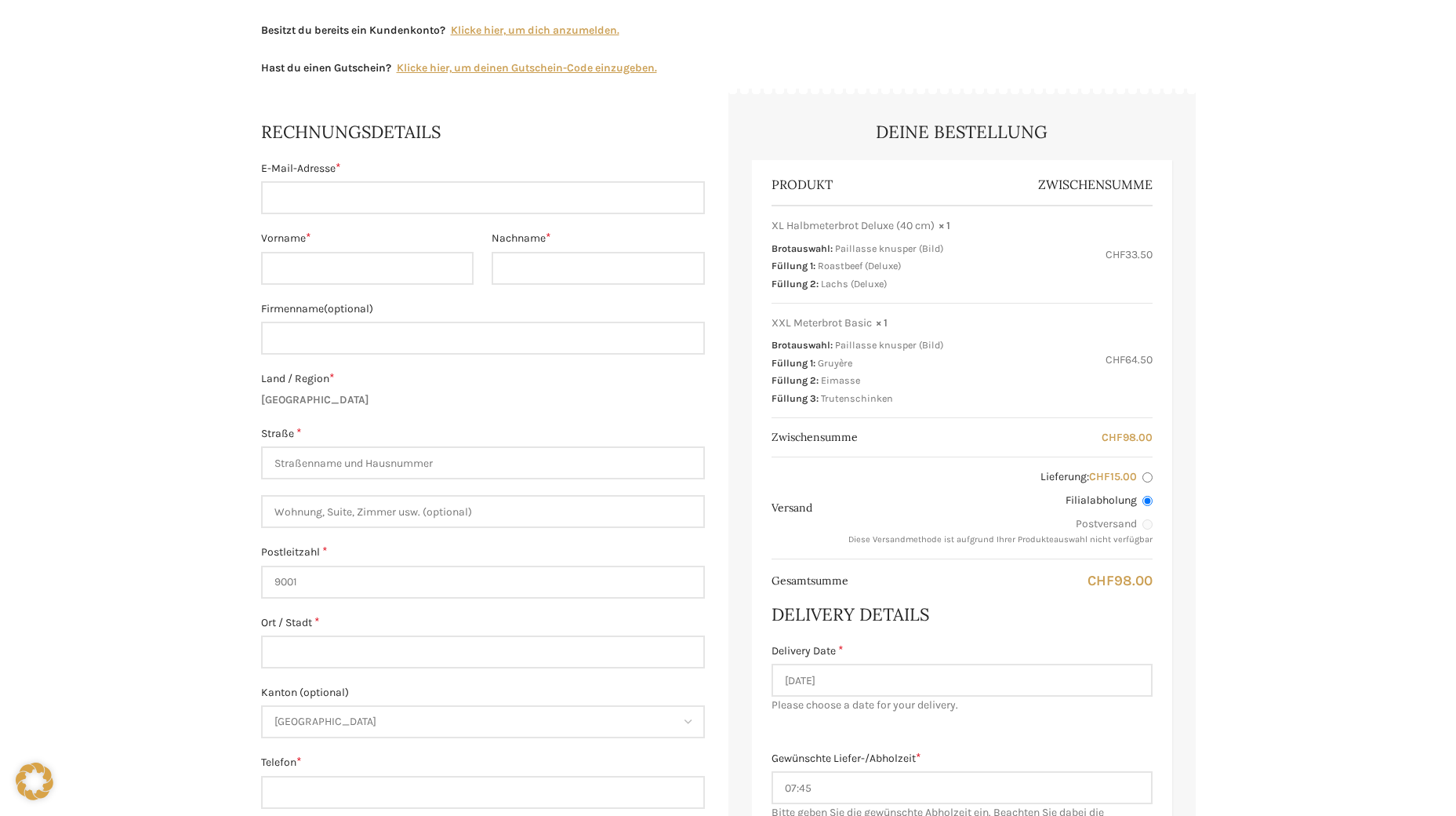
scroll to position [55, 0]
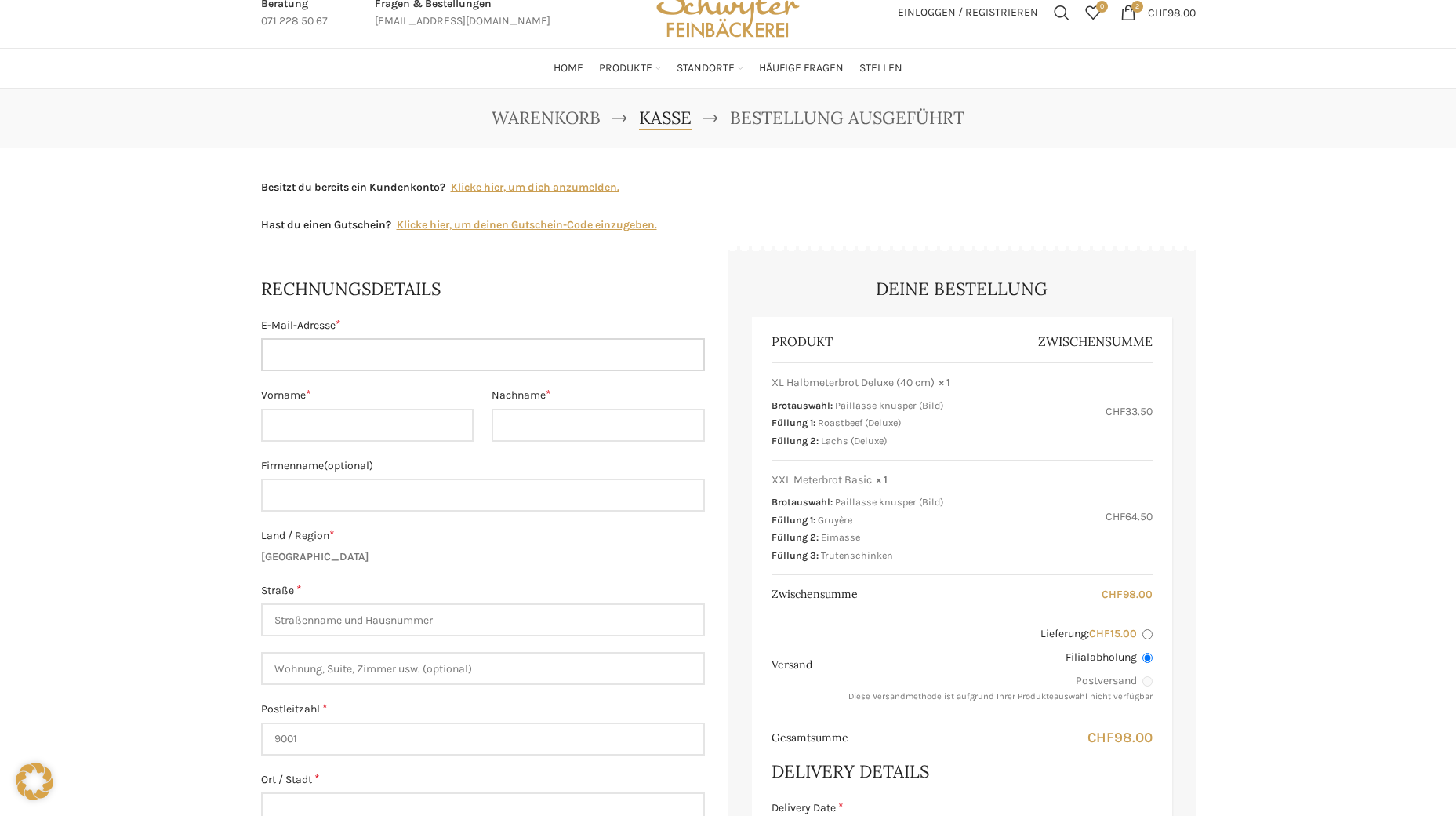
click at [421, 342] on input "E-Mail-Adresse *" at bounding box center [482, 354] width 443 height 33
type input "[EMAIL_ADDRESS][DOMAIN_NAME]"
type input "Bahir"
type input "Zulji"
type input "[STREET_ADDRESS]"
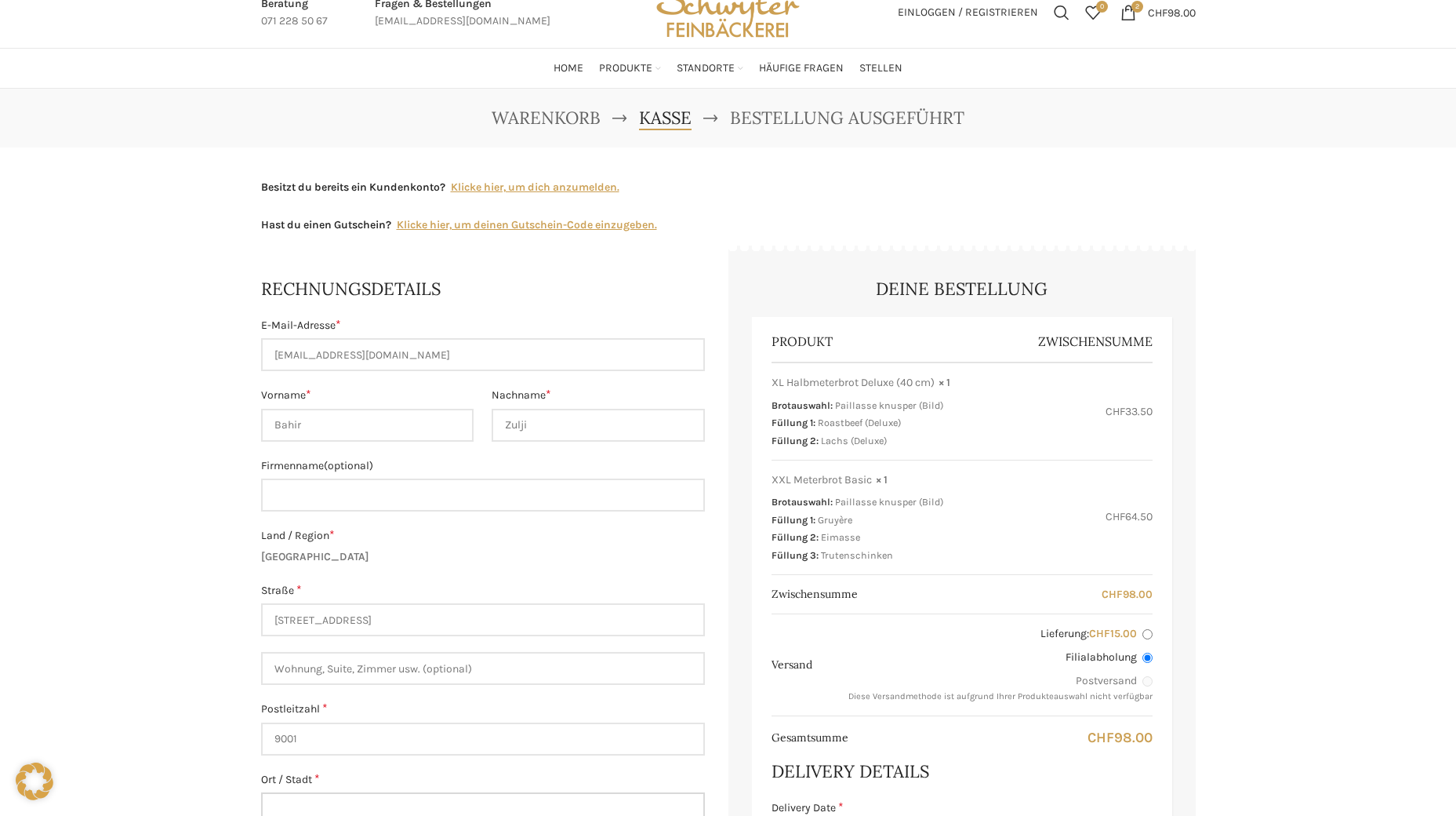
type input "St. Gallen"
type input "[PHONE_NUMBER]"
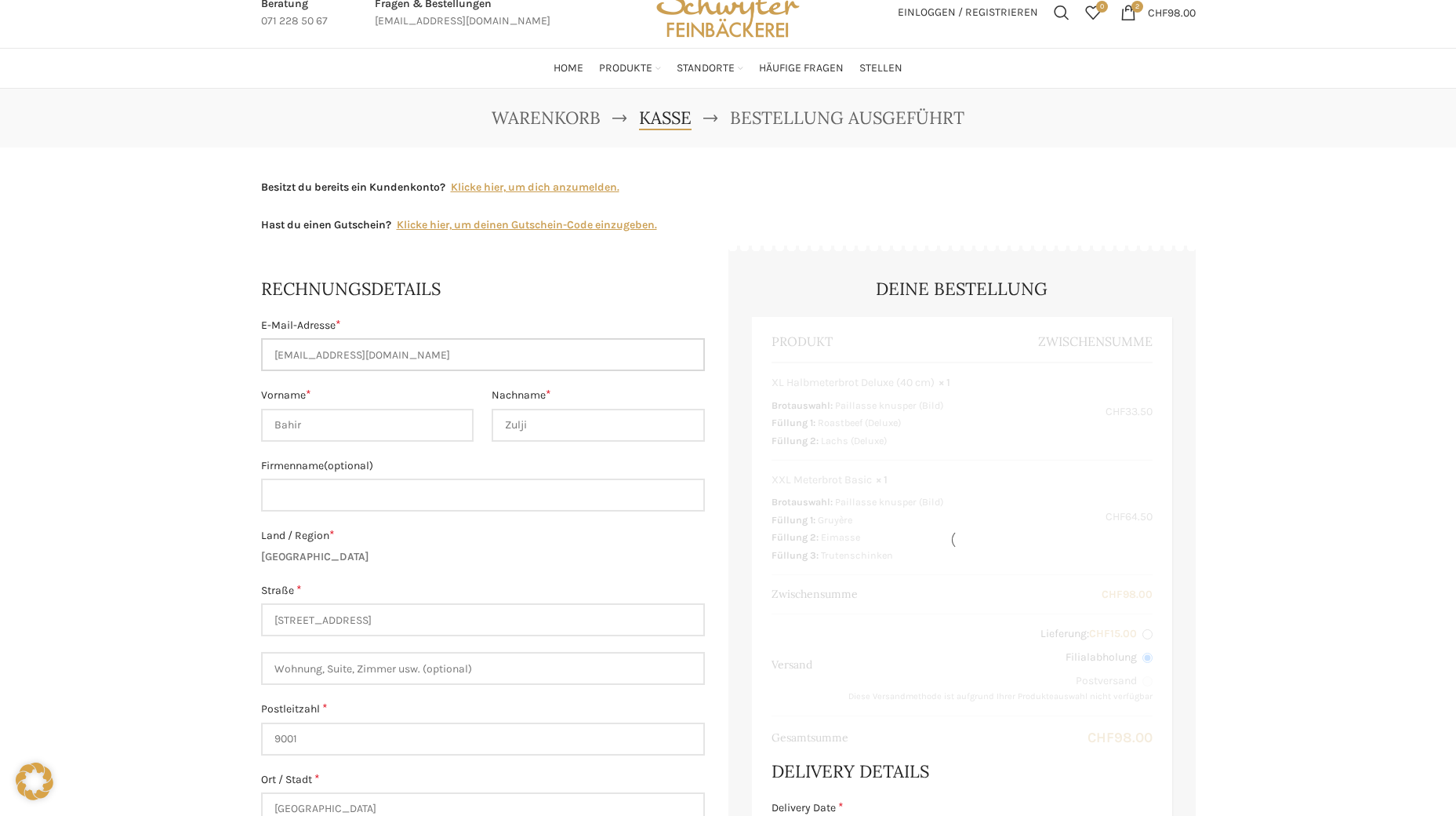
click at [401, 366] on input "[EMAIL_ADDRESS][DOMAIN_NAME]" at bounding box center [482, 354] width 443 height 33
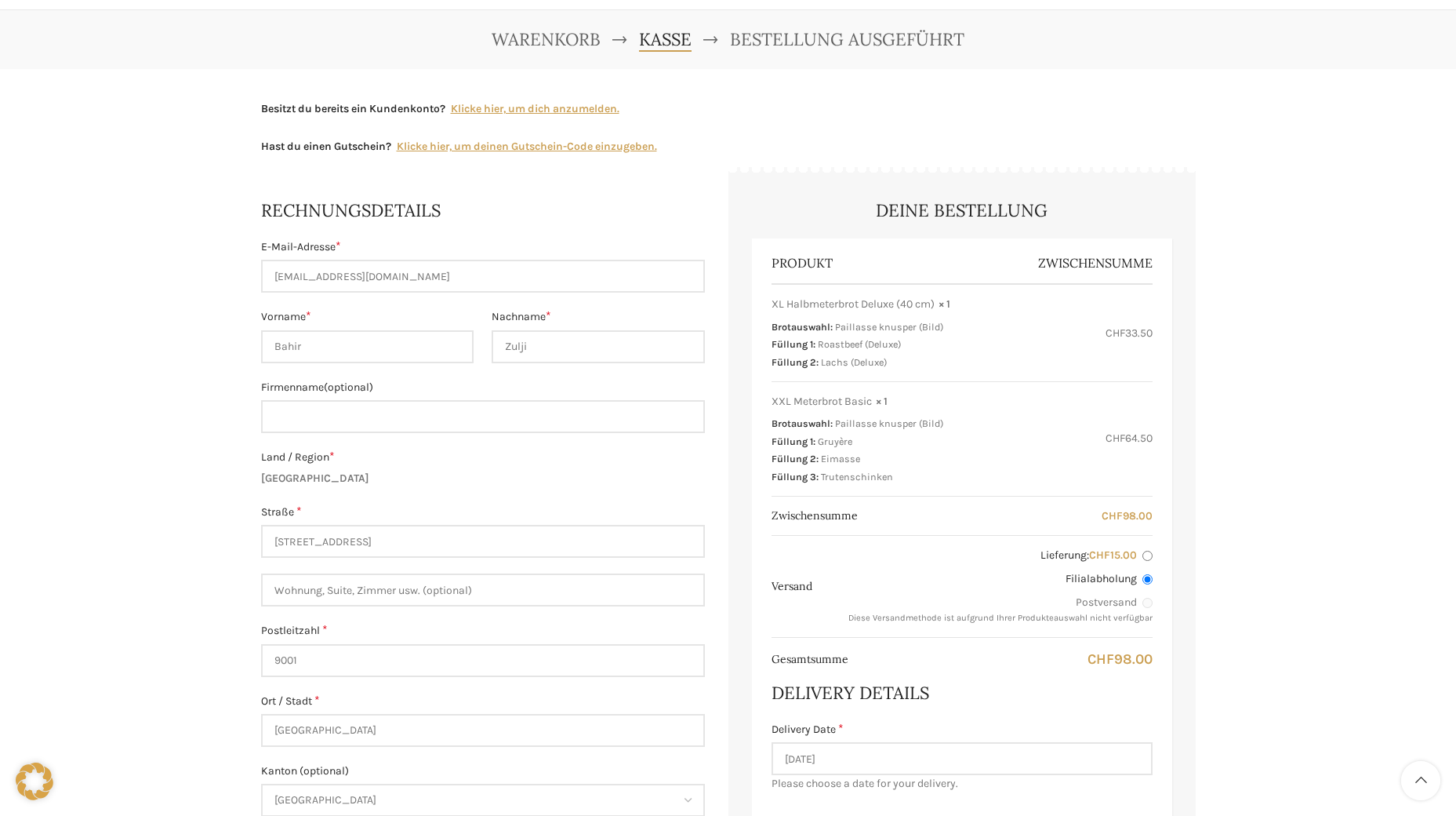
scroll to position [213, 0]
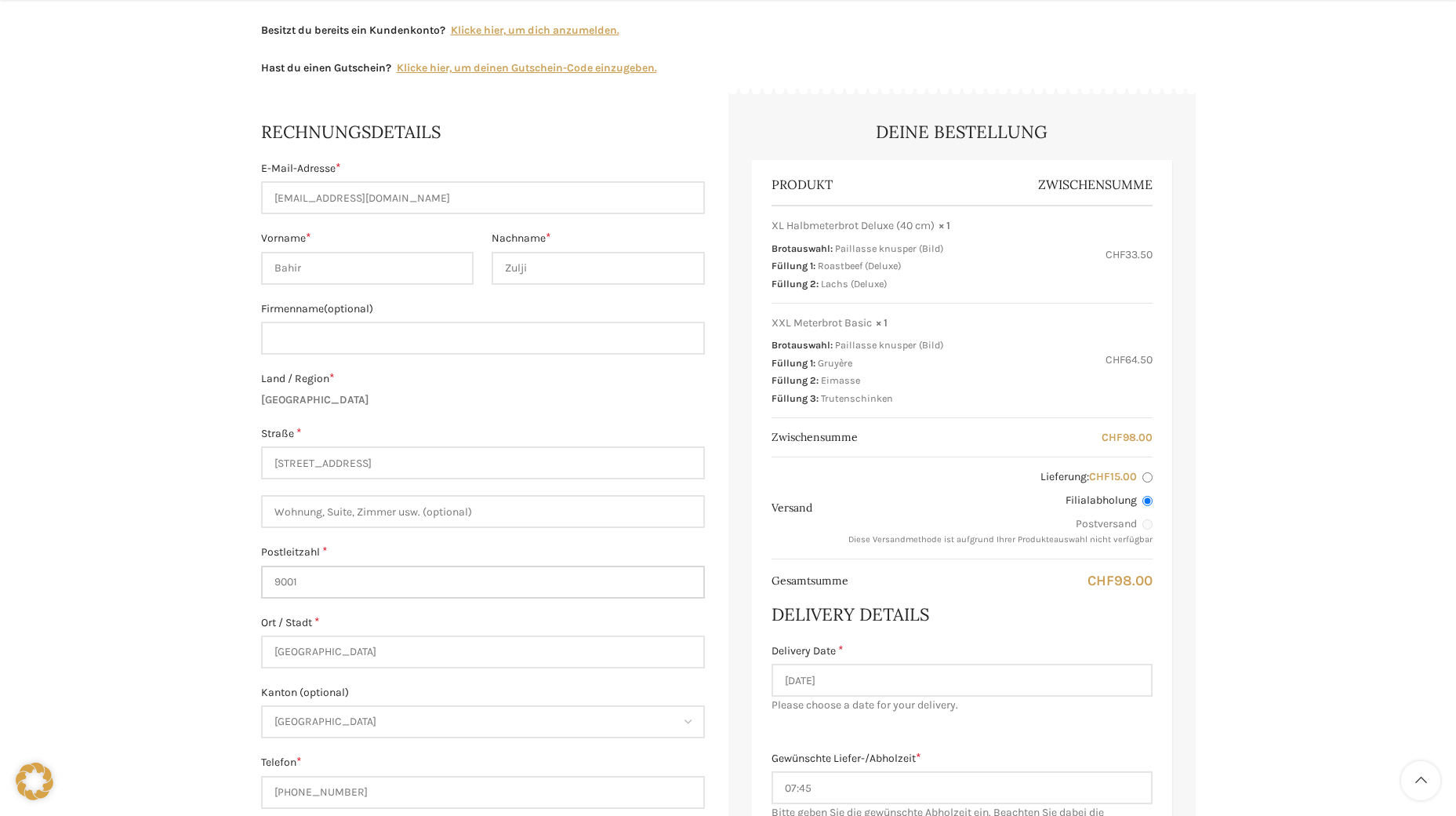
click at [363, 584] on input "9001" at bounding box center [482, 582] width 443 height 33
type input "9014"
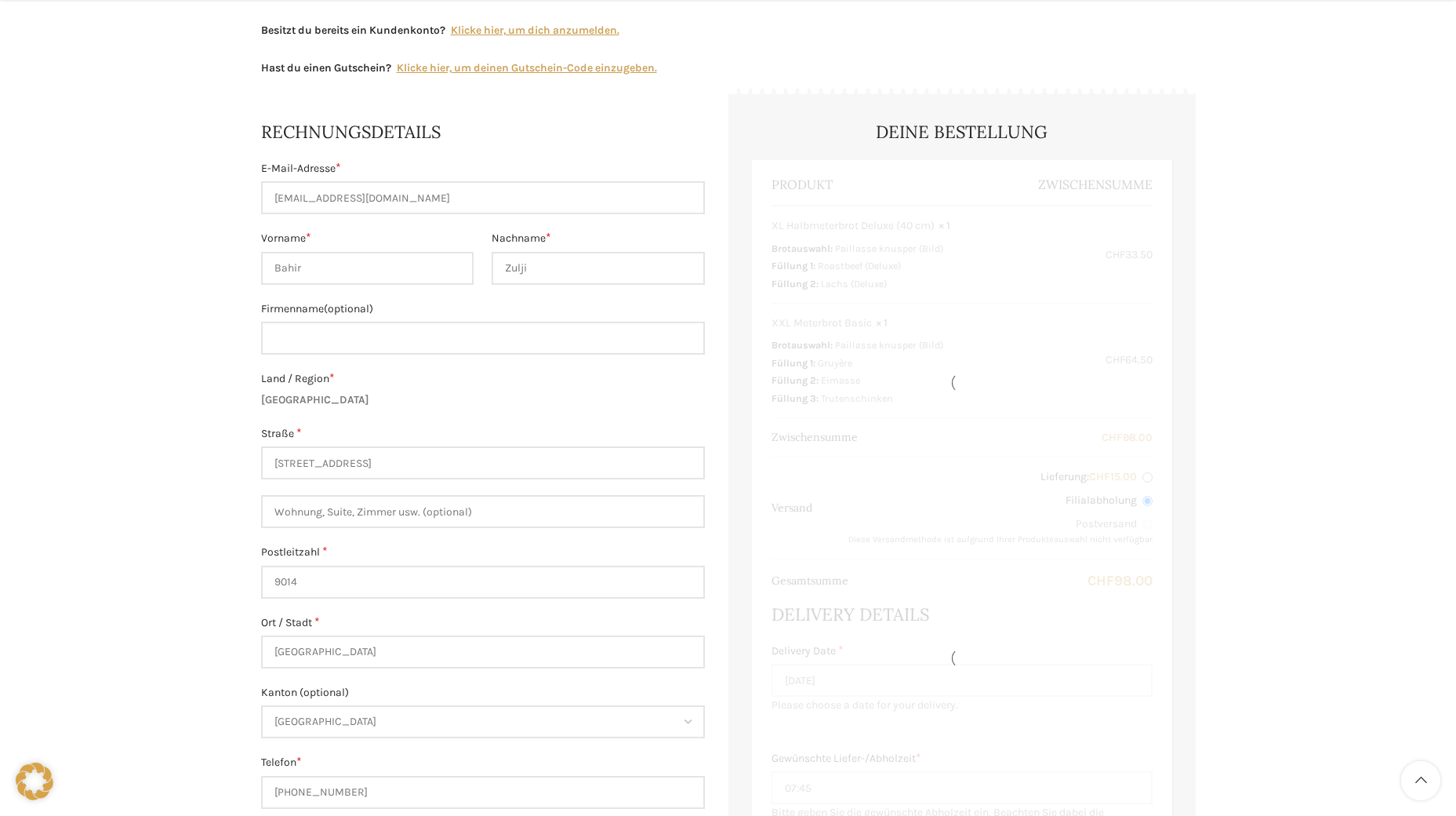
click at [146, 522] on div "Warenkorb Kasse Bestellung ausgeführt Besitzt du bereits ein Kundenkonto? Klick…" at bounding box center [728, 711] width 1456 height 1557
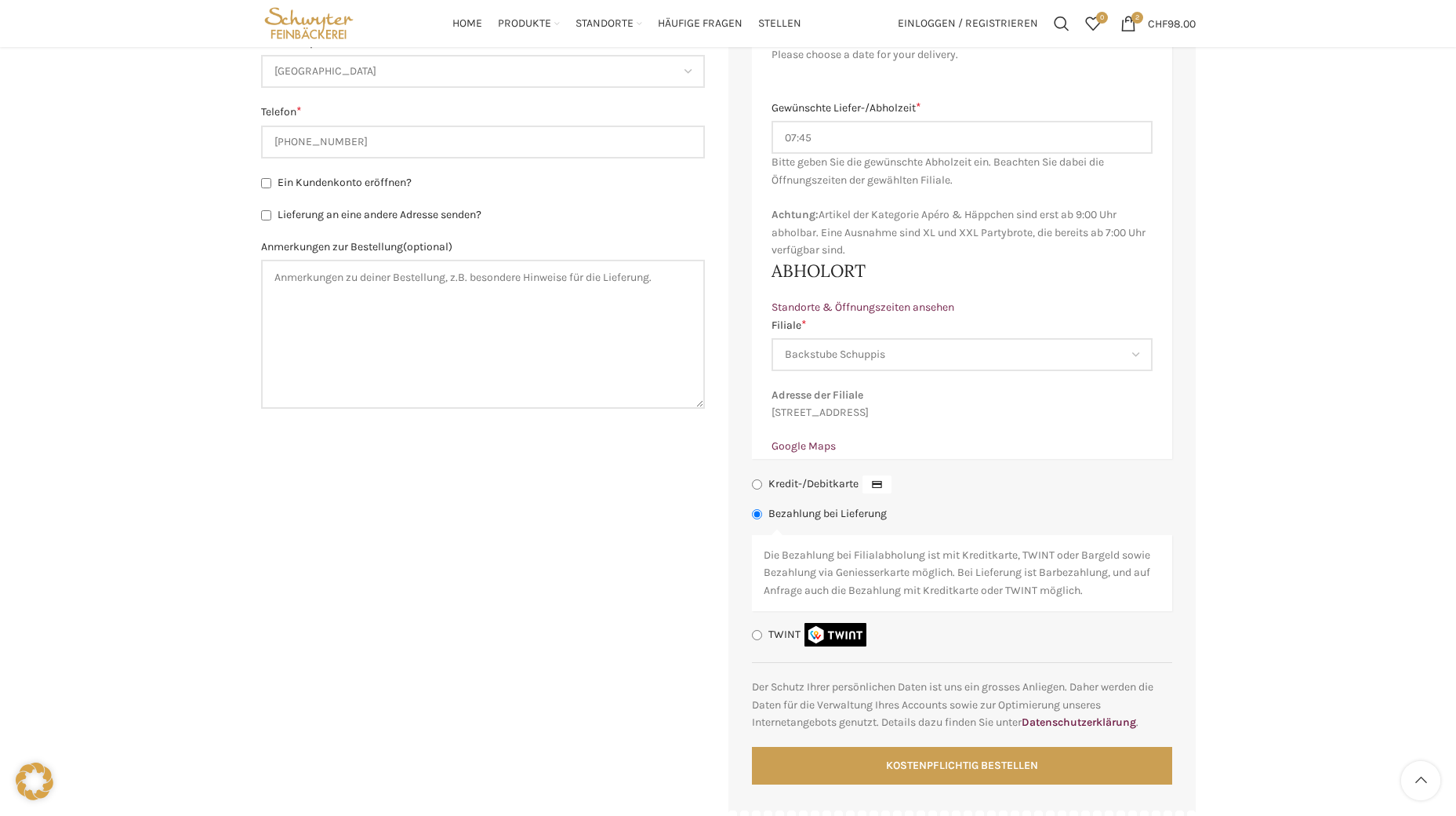
scroll to position [1232, 0]
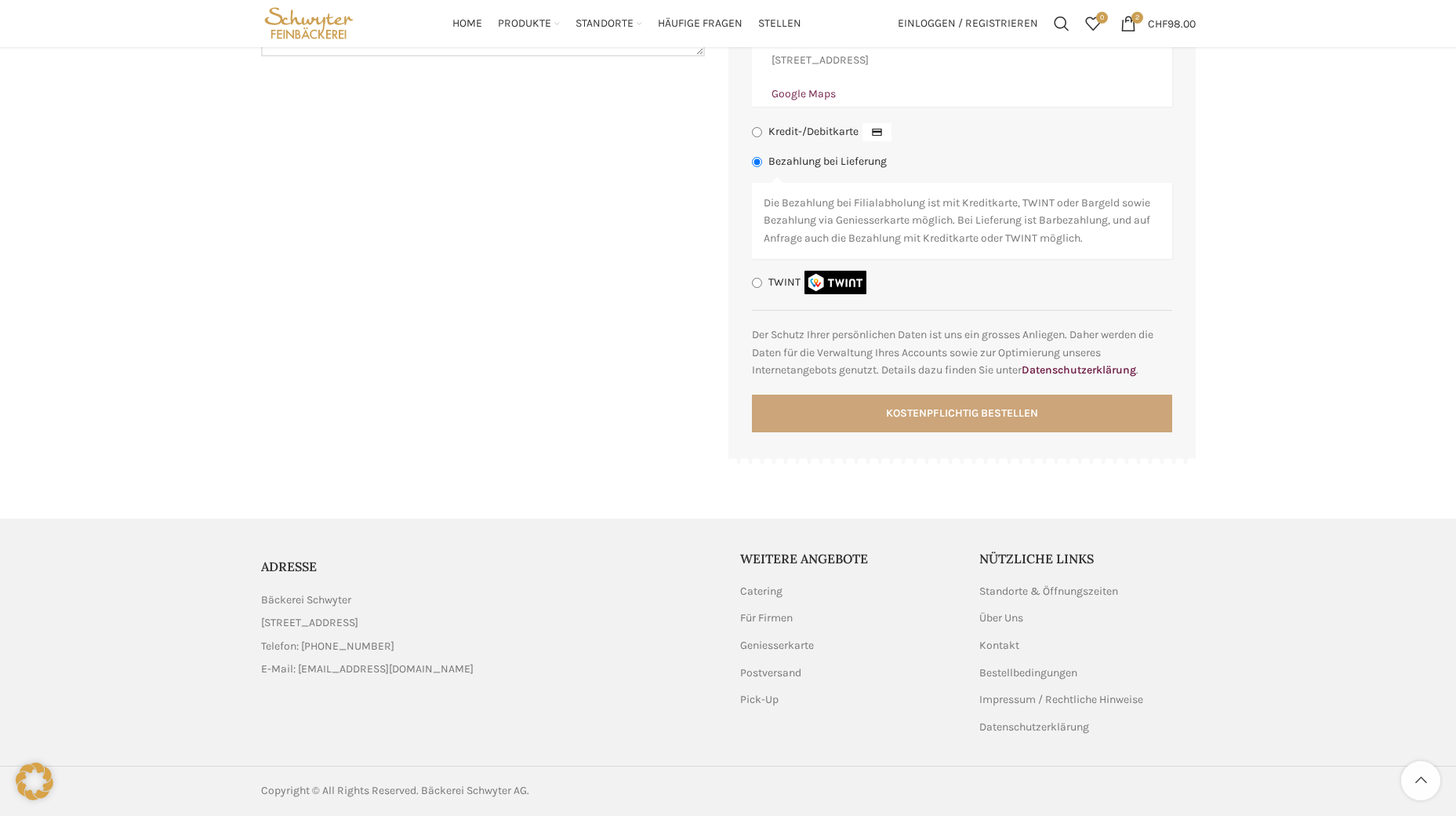
click at [989, 423] on button "Kostenpflichtig bestellen" at bounding box center [962, 413] width 421 height 37
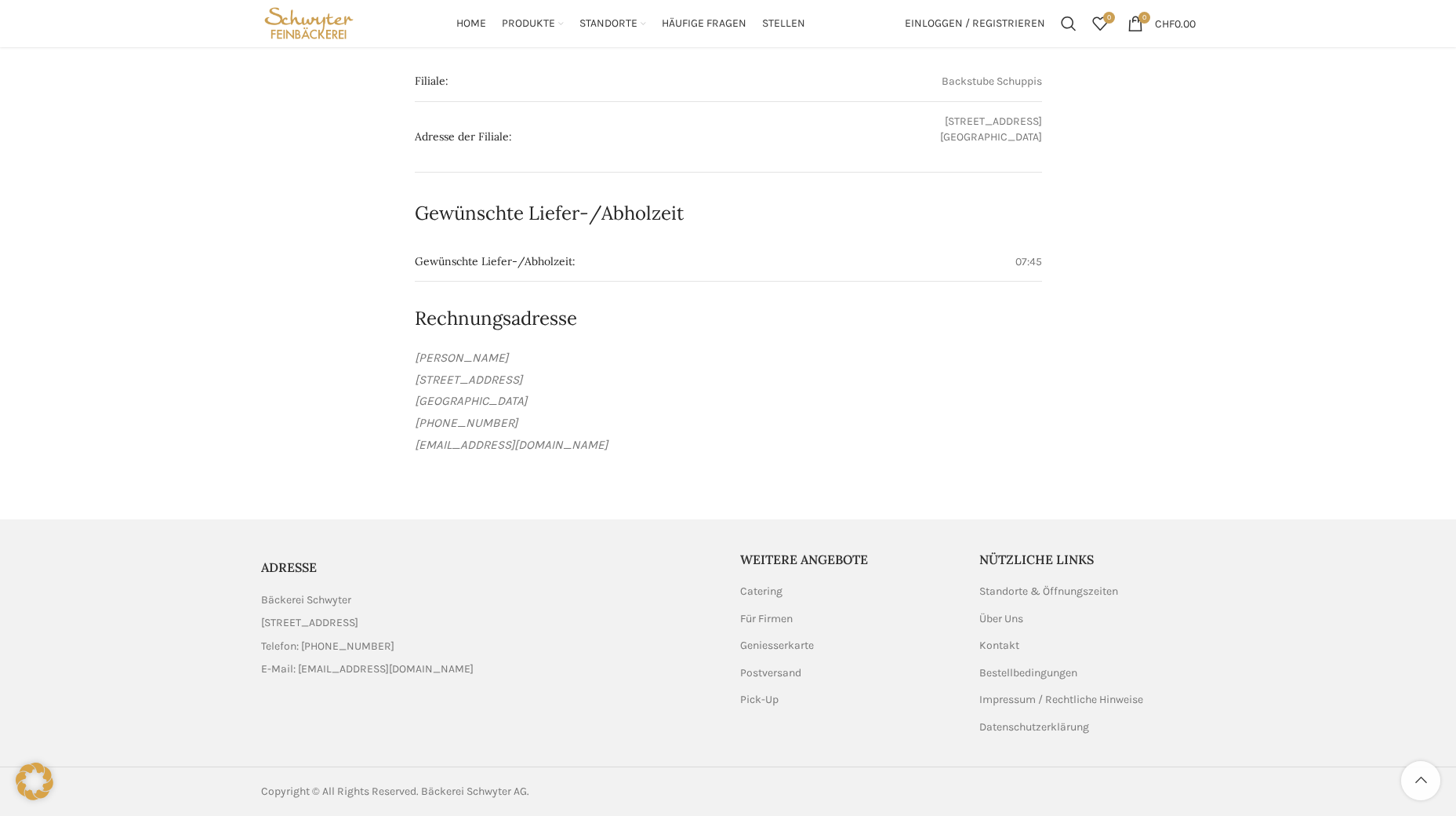
scroll to position [647, 0]
